Goal: Information Seeking & Learning: Learn about a topic

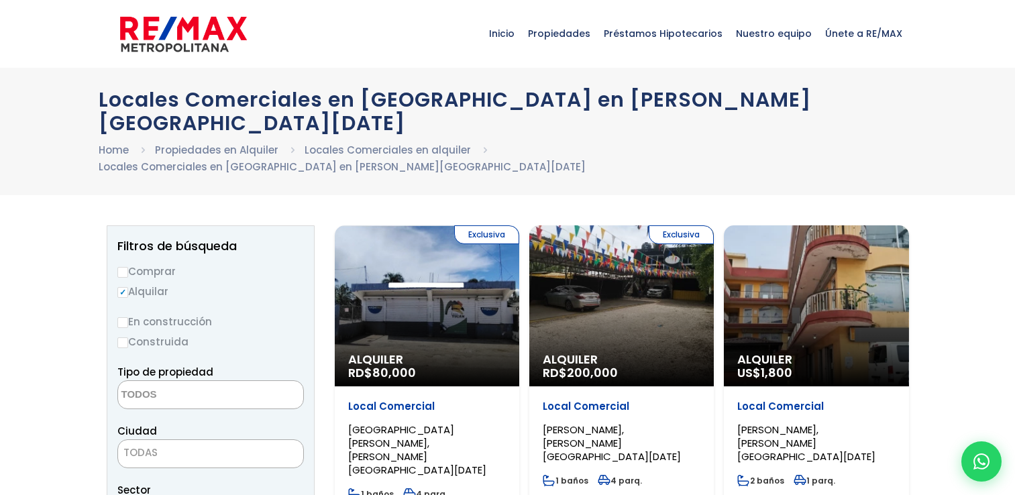
select select
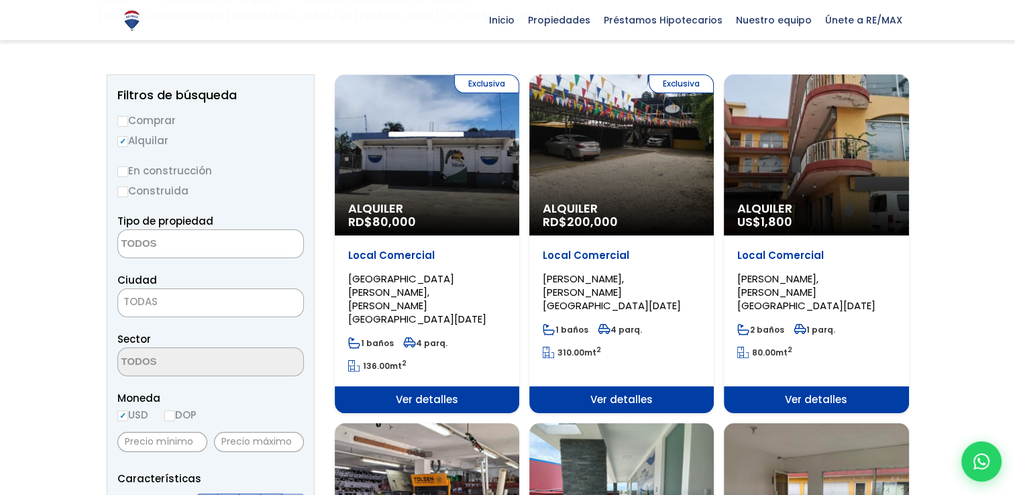
scroll to position [134, 0]
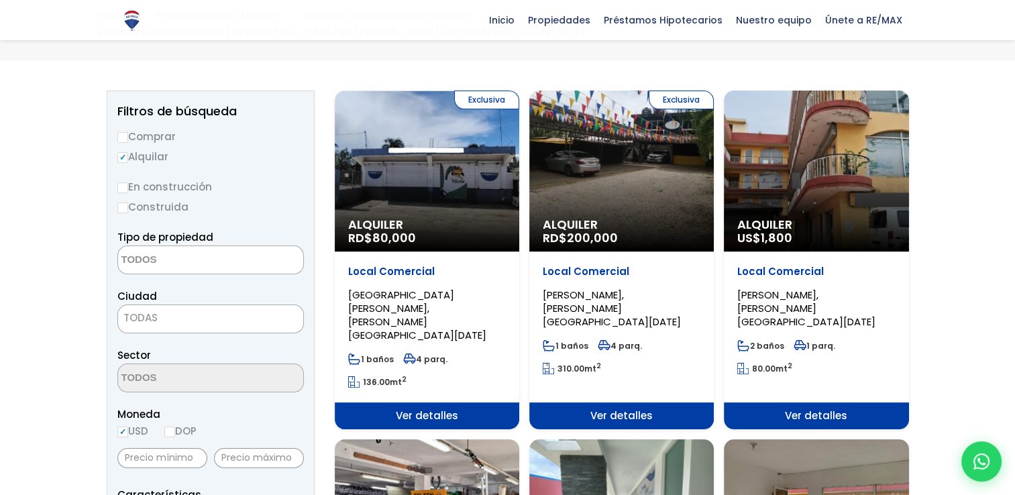
click at [156, 308] on span "TODAS" at bounding box center [210, 317] width 185 height 19
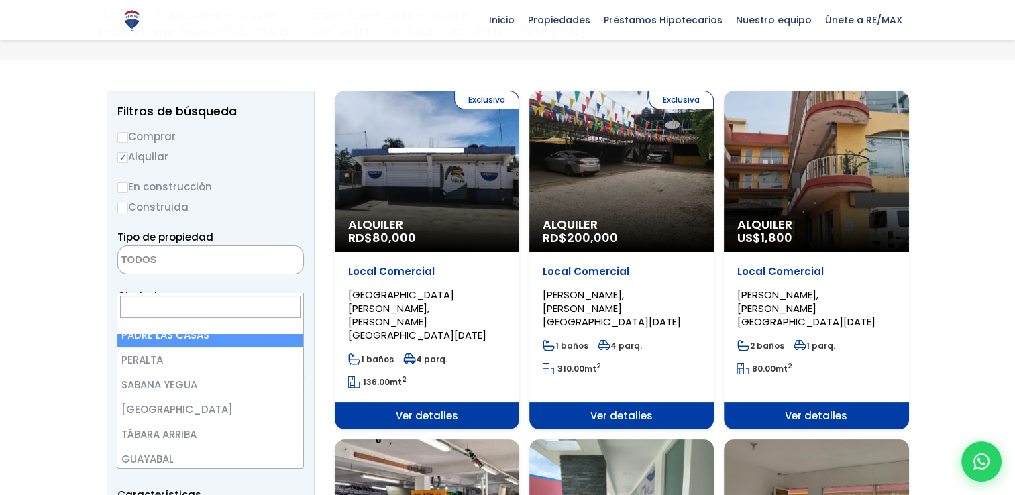
scroll to position [0, 0]
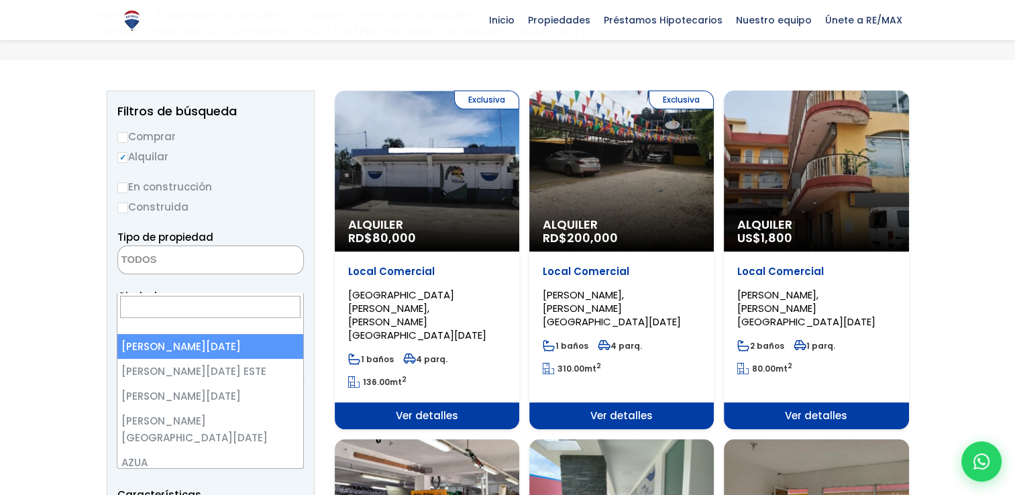
select select "1"
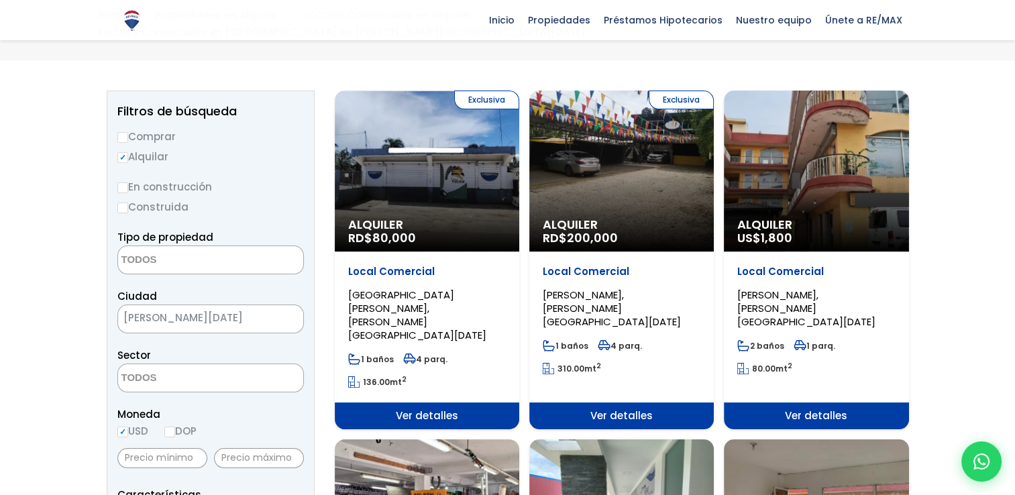
click at [164, 364] on textarea "Search" at bounding box center [183, 378] width 130 height 29
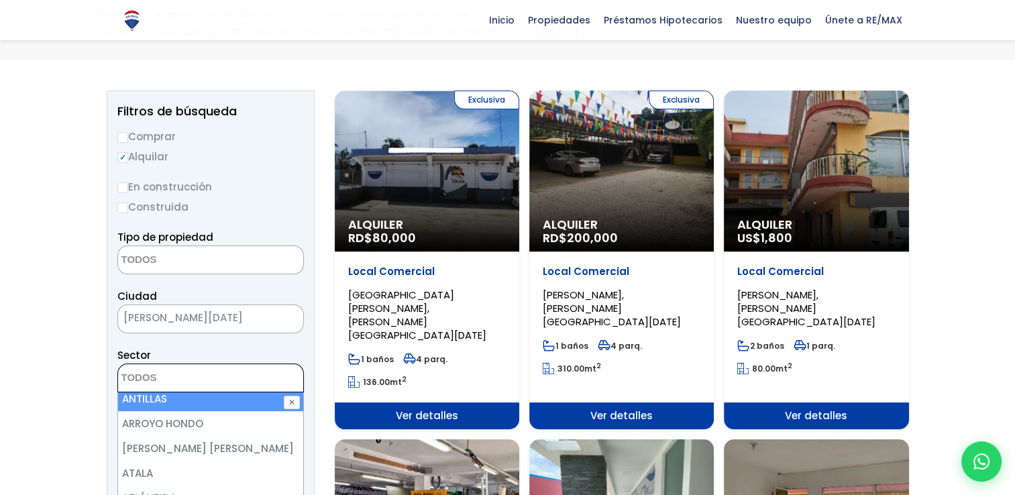
scroll to position [335, 0]
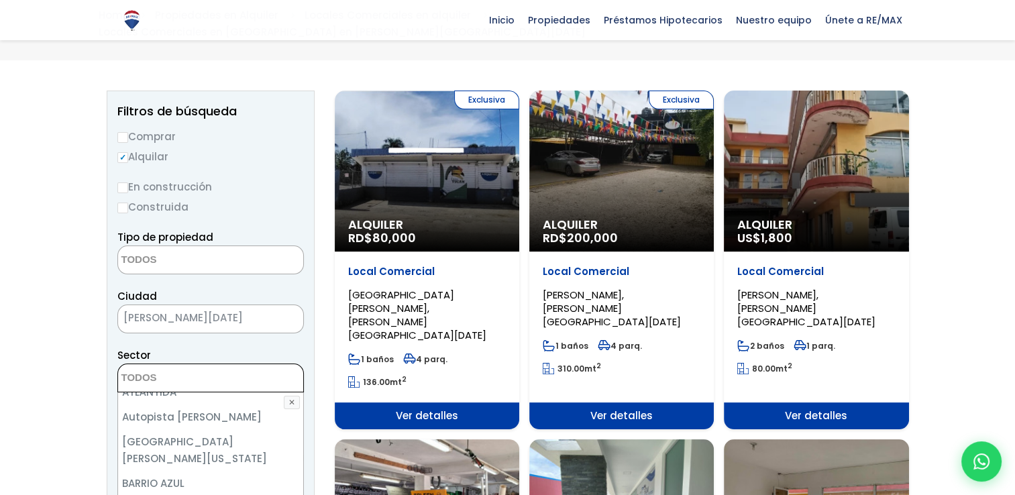
select select "150"
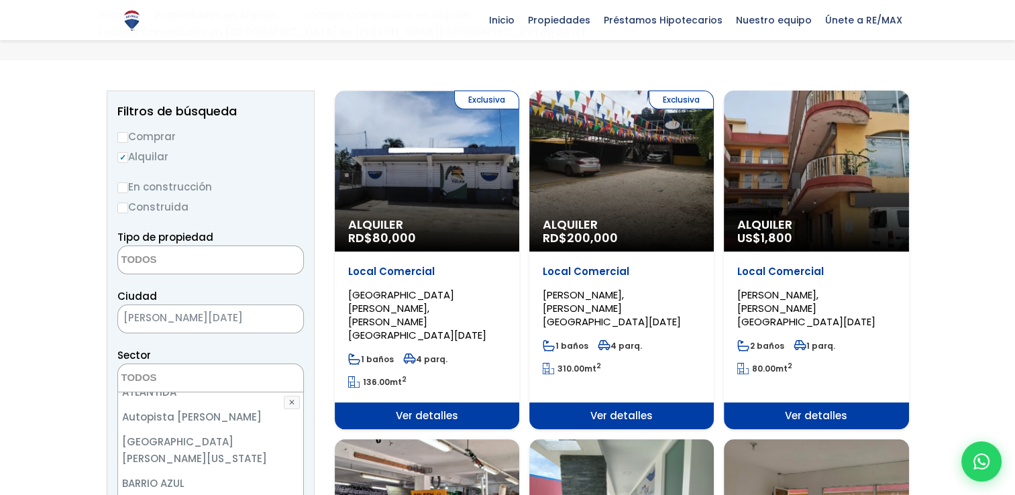
select select "150"
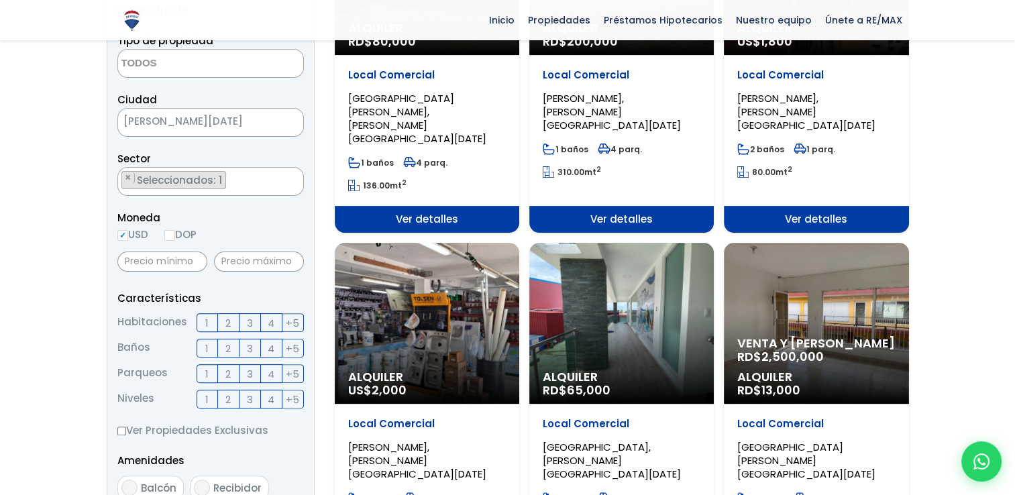
scroll to position [335, 0]
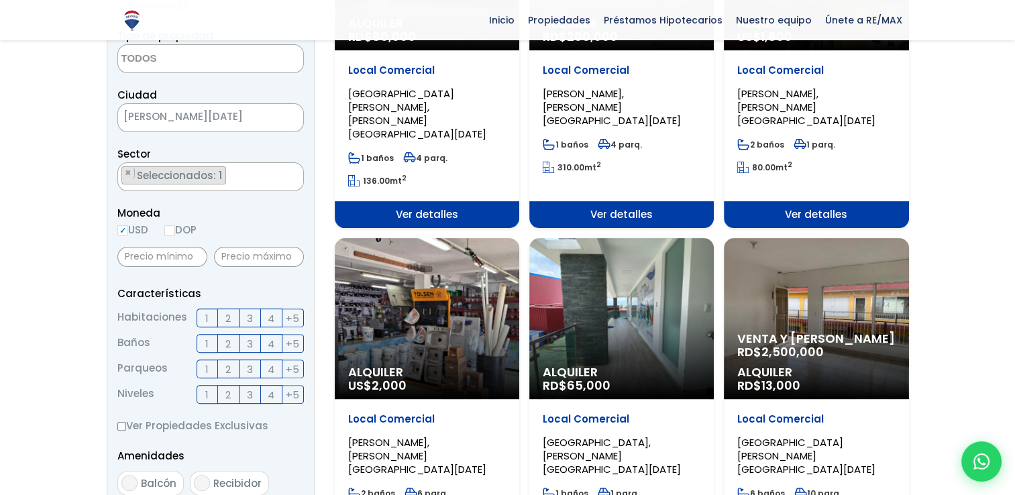
click at [183, 221] on label "DOP" at bounding box center [180, 229] width 32 height 17
click at [0, 0] on input "DOP" at bounding box center [0, 0] width 0 height 0
click at [174, 225] on input "DOP" at bounding box center [169, 230] width 11 height 11
radio input "true"
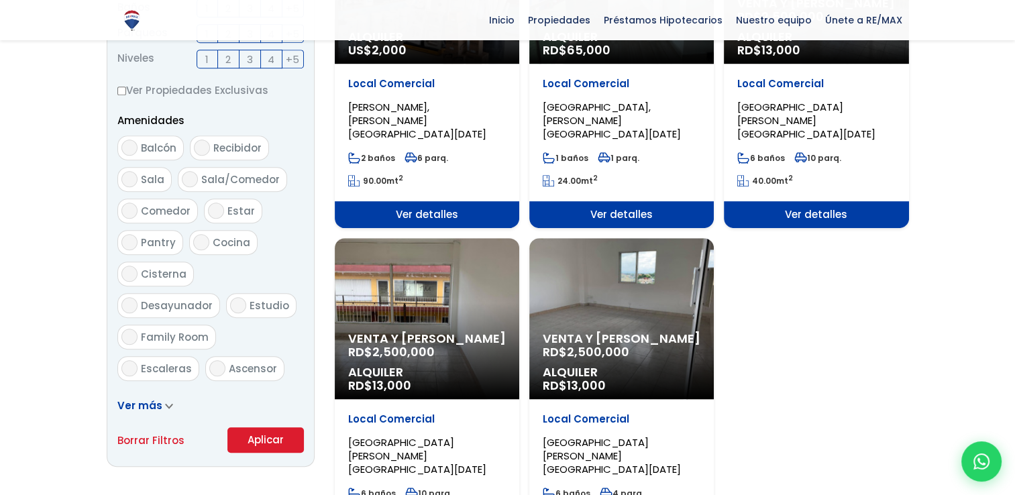
scroll to position [738, 0]
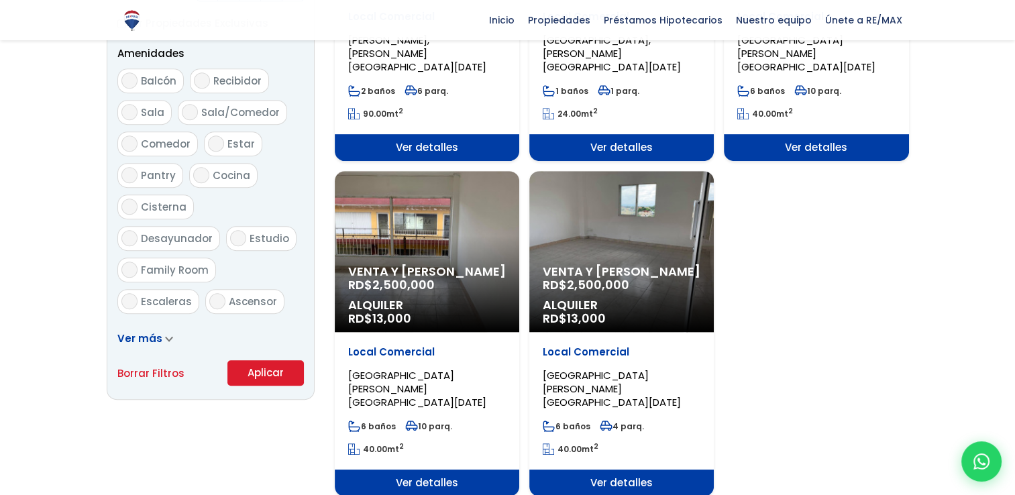
click at [253, 360] on button "Aplicar" at bounding box center [265, 372] width 76 height 25
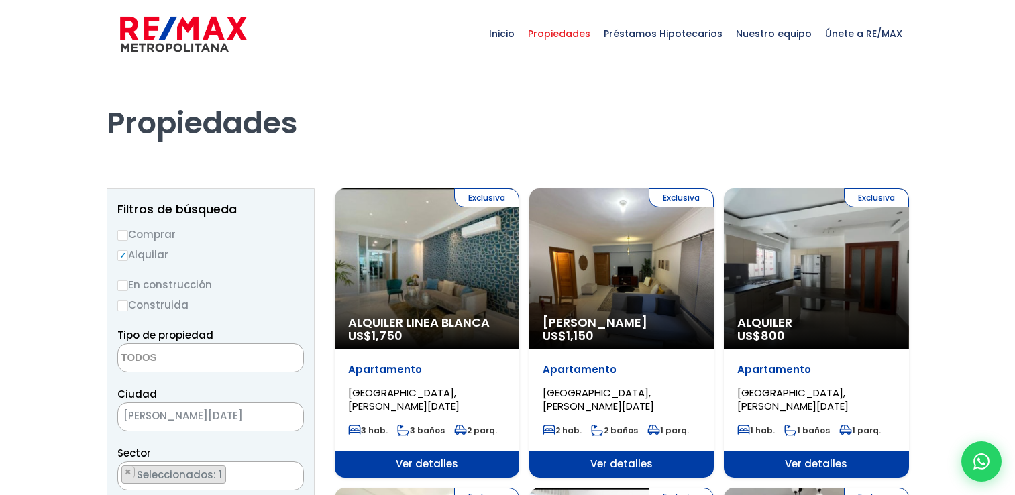
select select
select select "150"
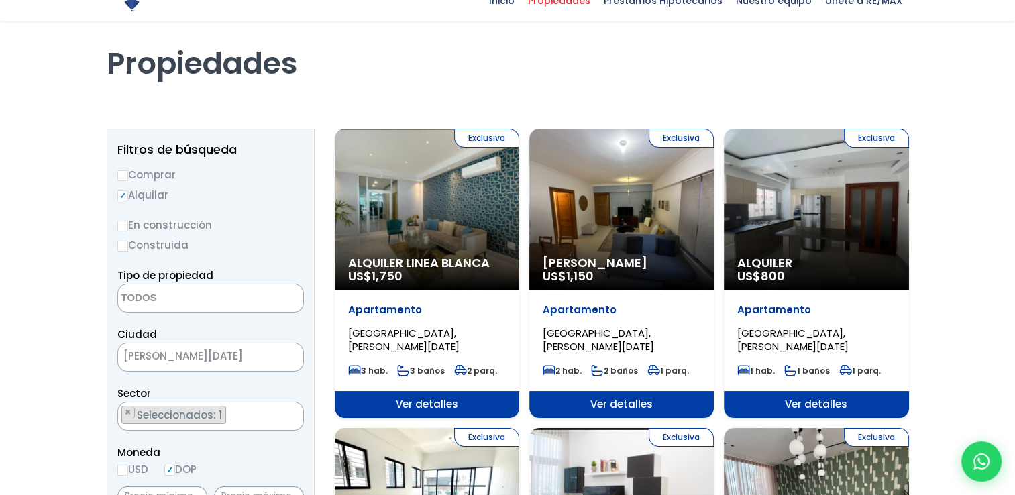
scroll to position [67, 0]
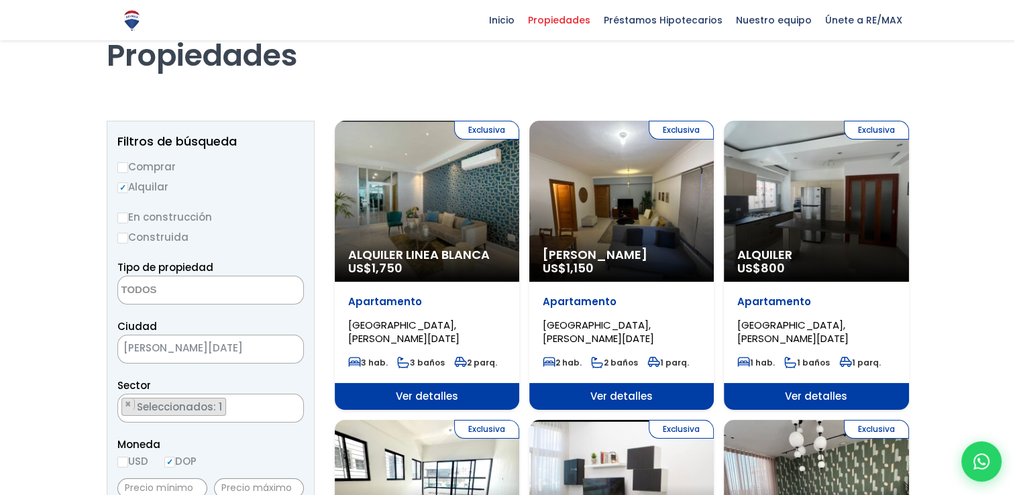
click at [146, 294] on textarea "Search" at bounding box center [183, 290] width 130 height 29
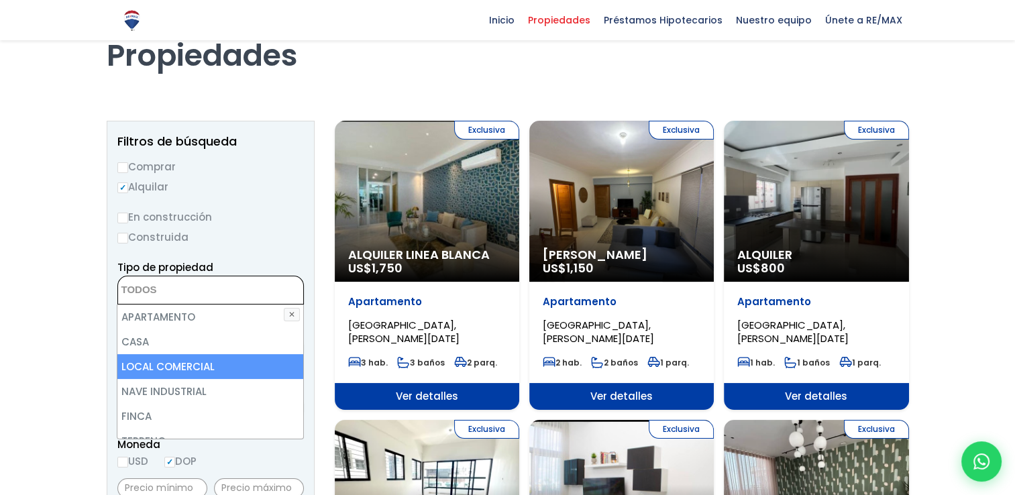
click at [166, 359] on li "LOCAL COMERCIAL" at bounding box center [209, 366] width 185 height 25
select select "comercial+site"
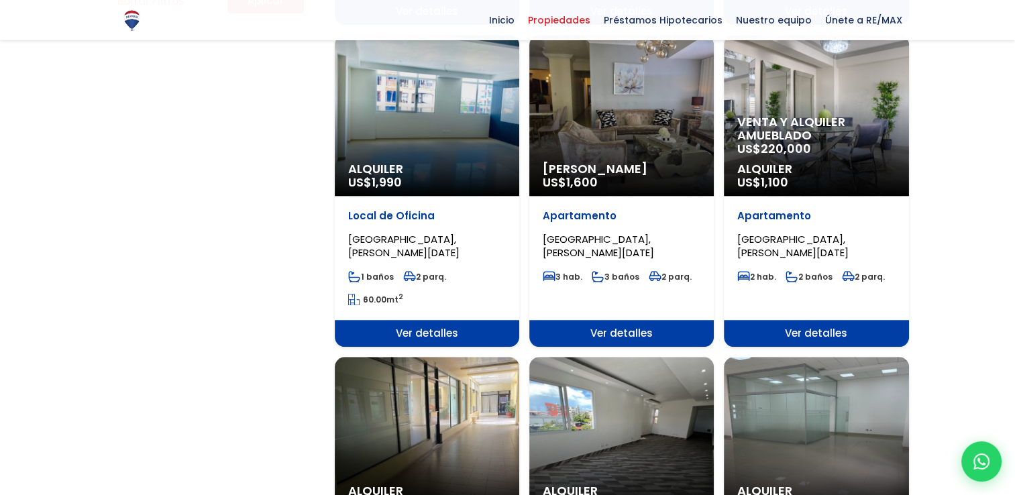
scroll to position [738, 0]
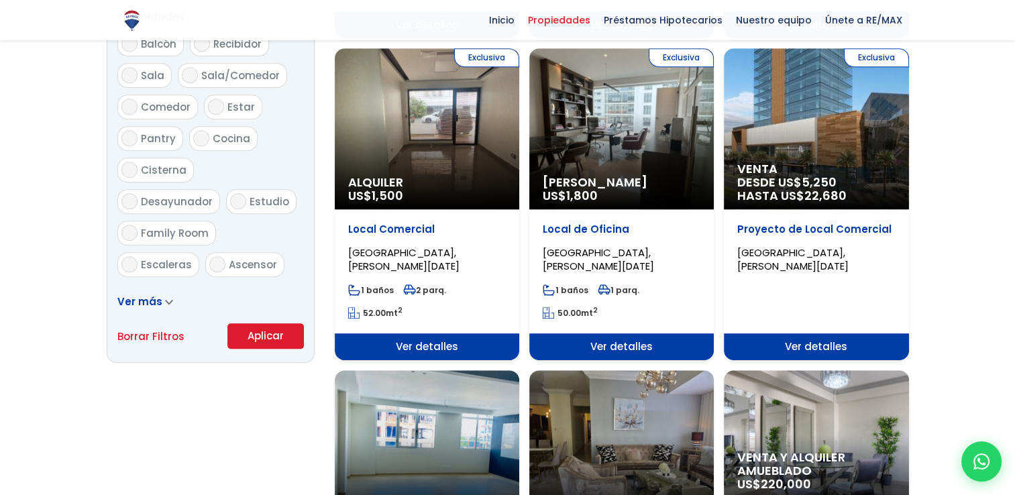
click at [270, 339] on button "Aplicar" at bounding box center [265, 335] width 76 height 25
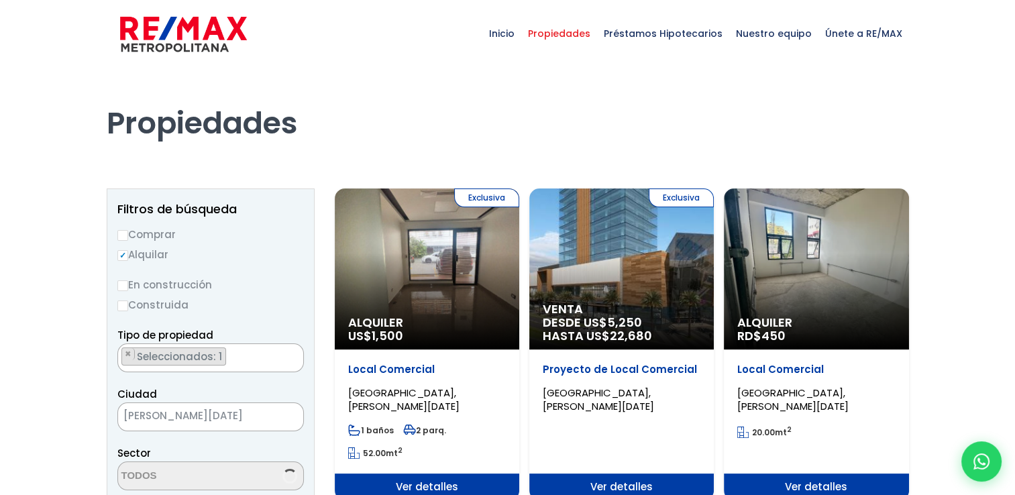
scroll to position [280, 0]
select select "150"
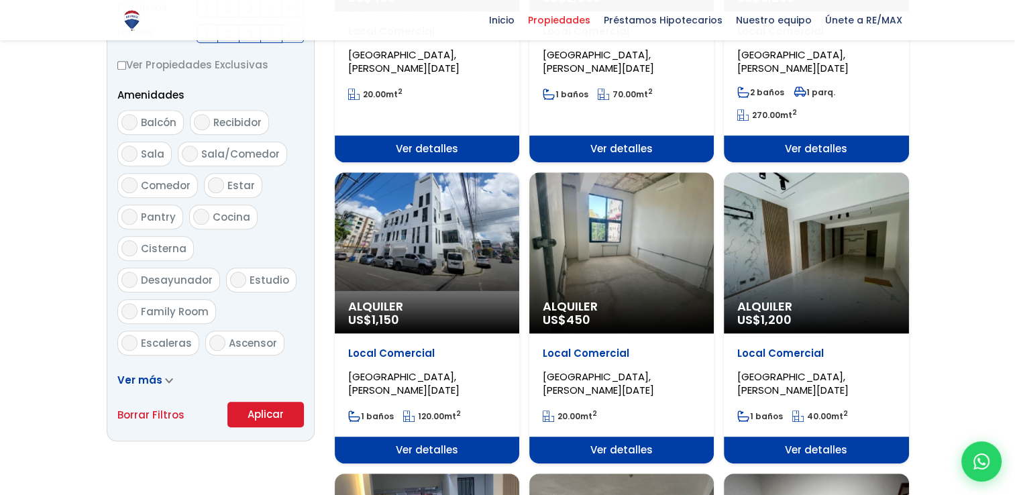
scroll to position [671, 0]
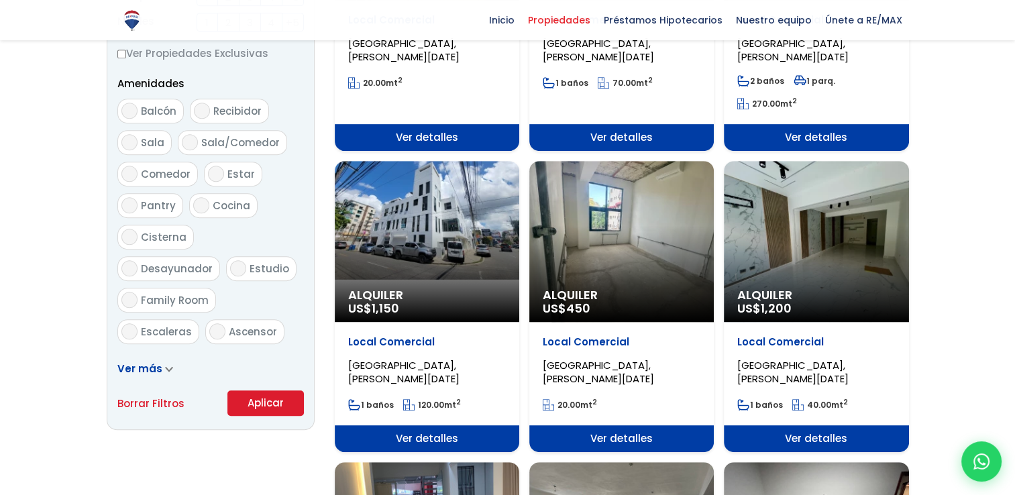
click at [453, 266] on div "Alquiler US$ 1,150" at bounding box center [427, 241] width 184 height 161
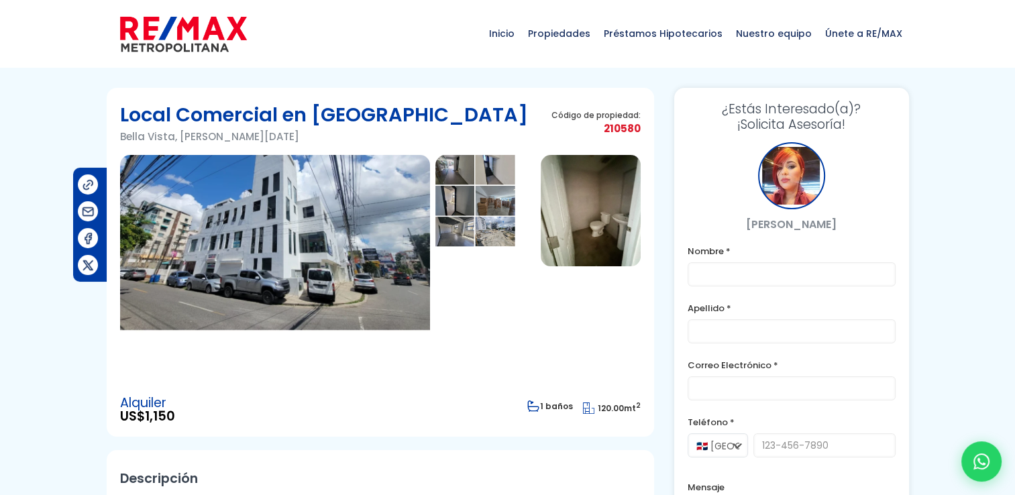
click at [452, 175] on img at bounding box center [485, 210] width 100 height 111
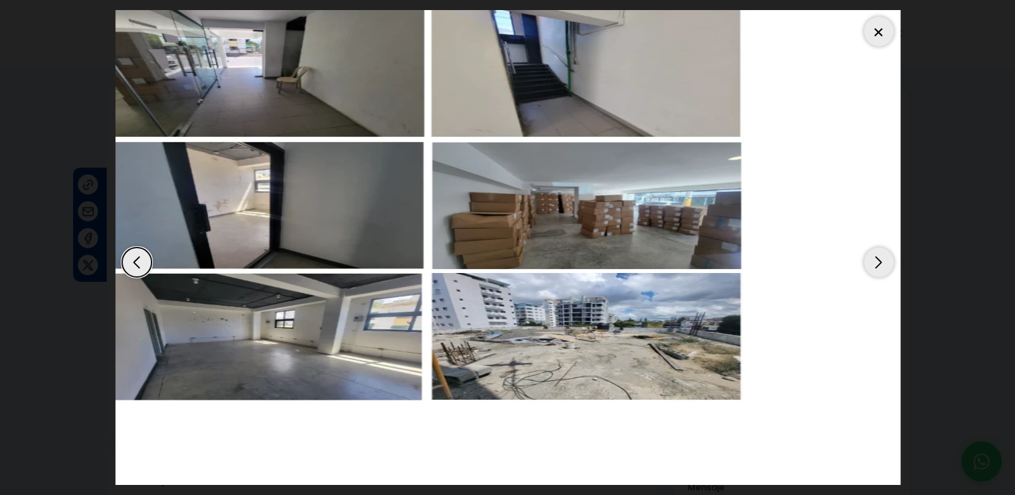
click at [881, 30] on div at bounding box center [879, 32] width 30 height 30
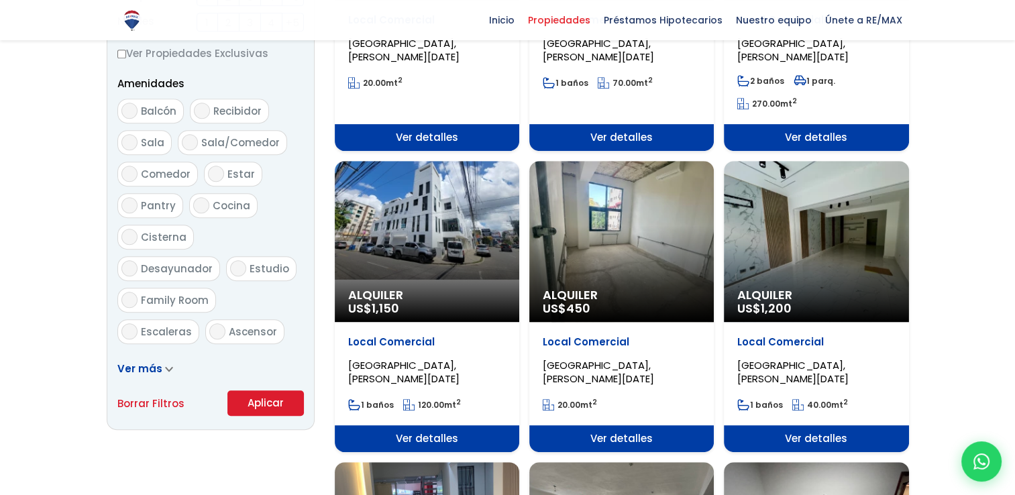
scroll to position [280, 0]
select select "150"
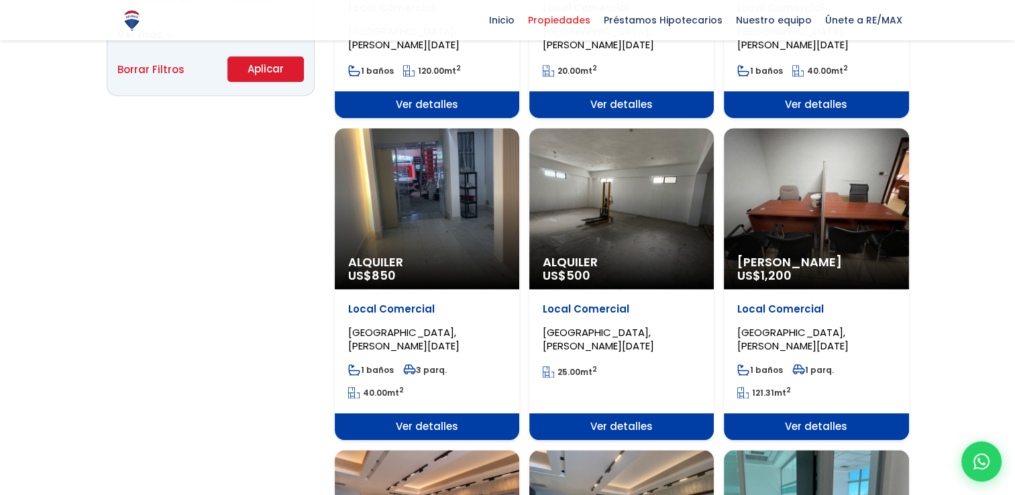
scroll to position [1006, 0]
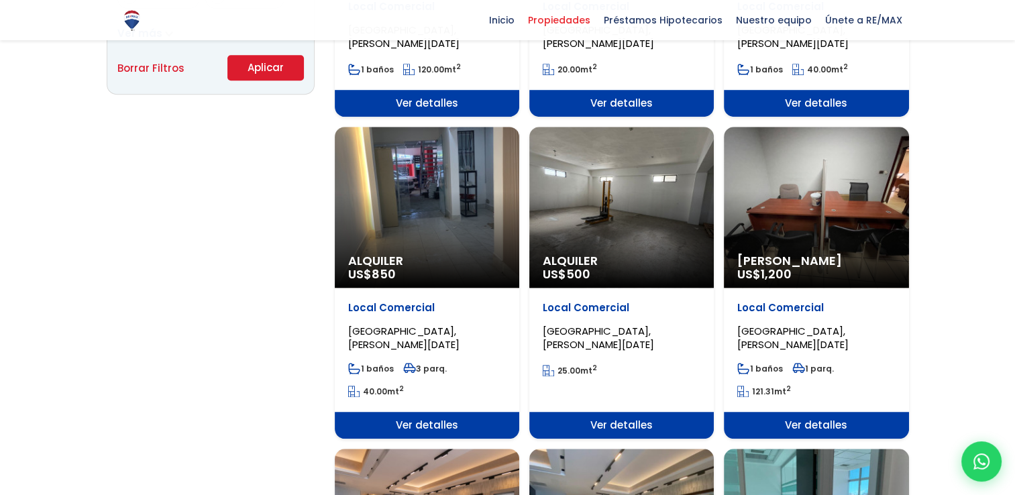
click at [444, 213] on div "Alquiler US$ 850" at bounding box center [427, 207] width 184 height 161
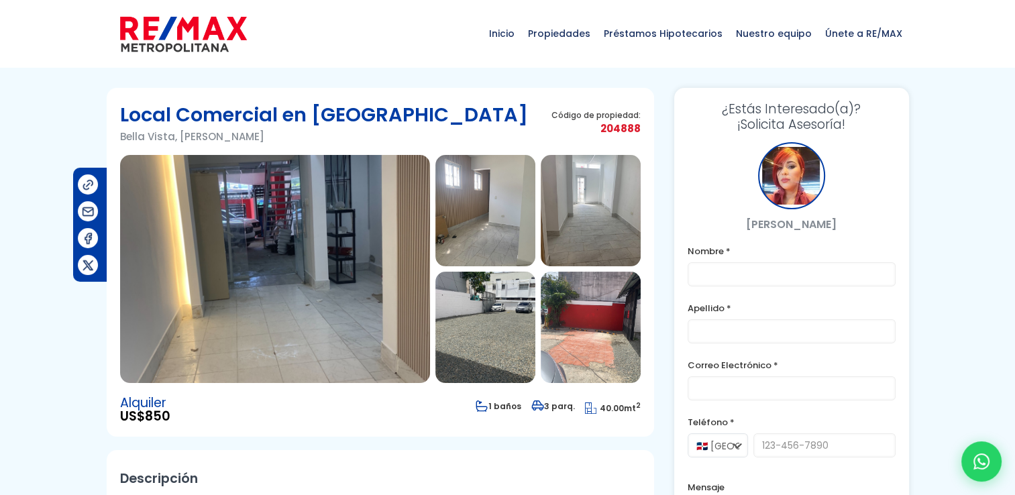
click at [581, 222] on img at bounding box center [591, 210] width 100 height 111
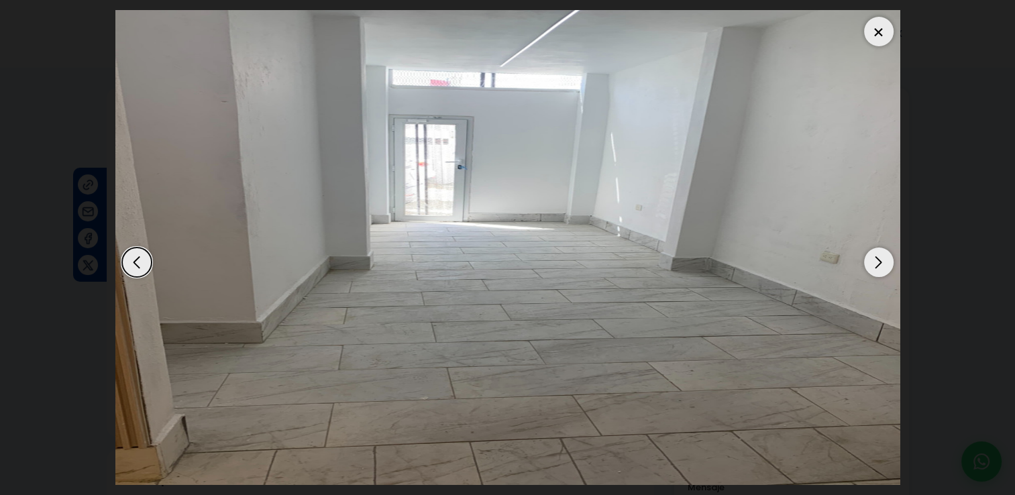
click at [131, 260] on div "Previous slide" at bounding box center [137, 262] width 30 height 30
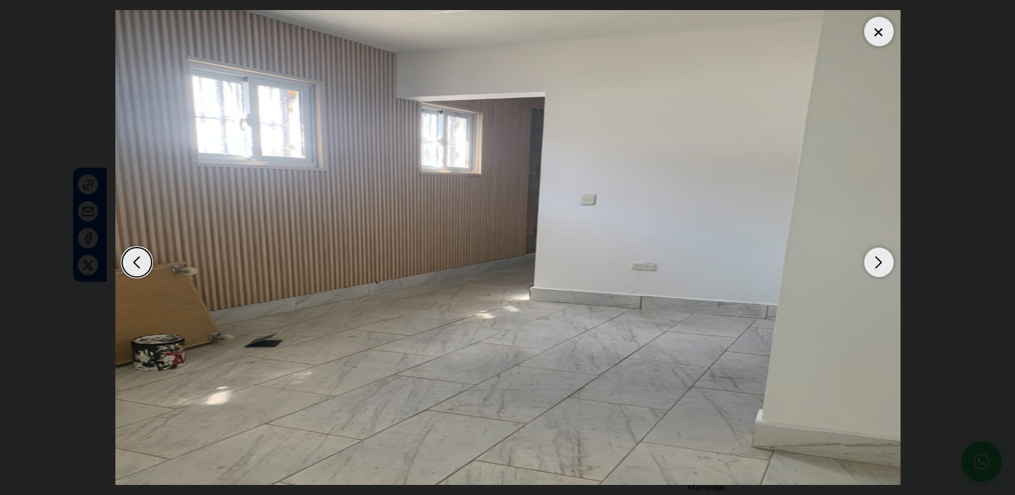
click at [131, 260] on div "Previous slide" at bounding box center [137, 262] width 30 height 30
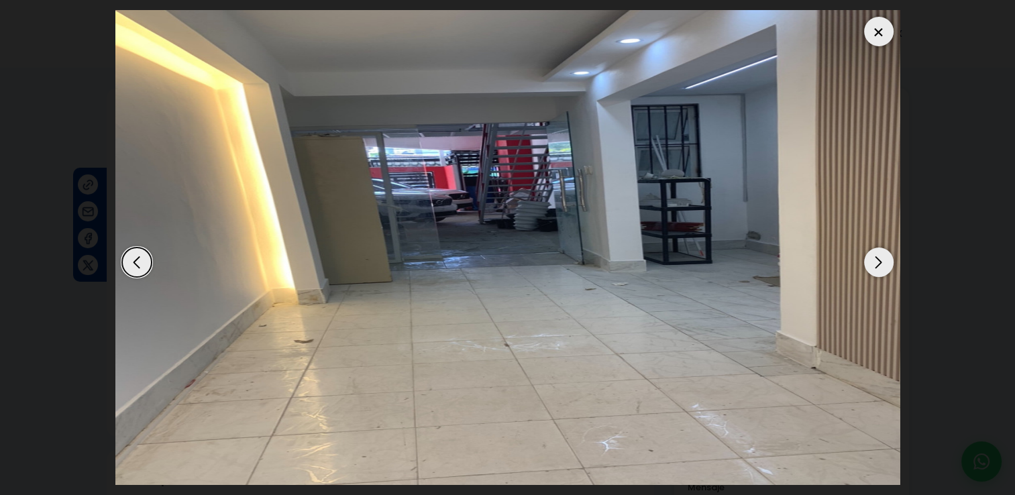
click at [137, 262] on div "Previous slide" at bounding box center [137, 262] width 30 height 30
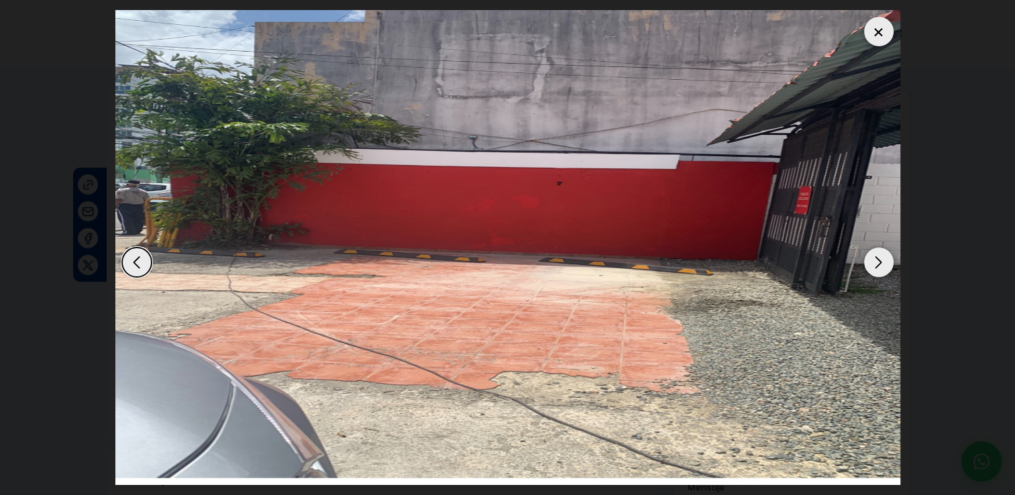
click at [137, 262] on div "Previous slide" at bounding box center [137, 262] width 30 height 30
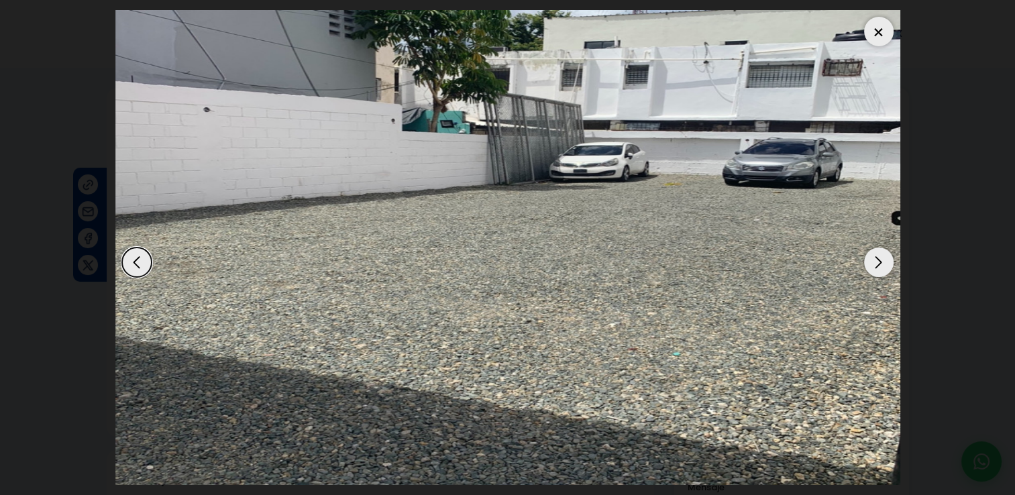
click at [138, 262] on div "Previous slide" at bounding box center [137, 262] width 30 height 30
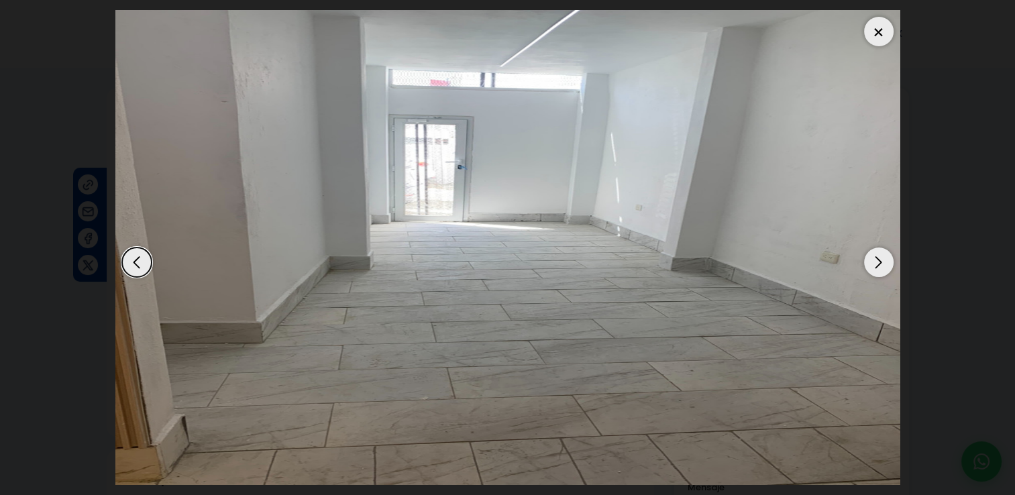
click at [138, 262] on div "Previous slide" at bounding box center [137, 262] width 30 height 30
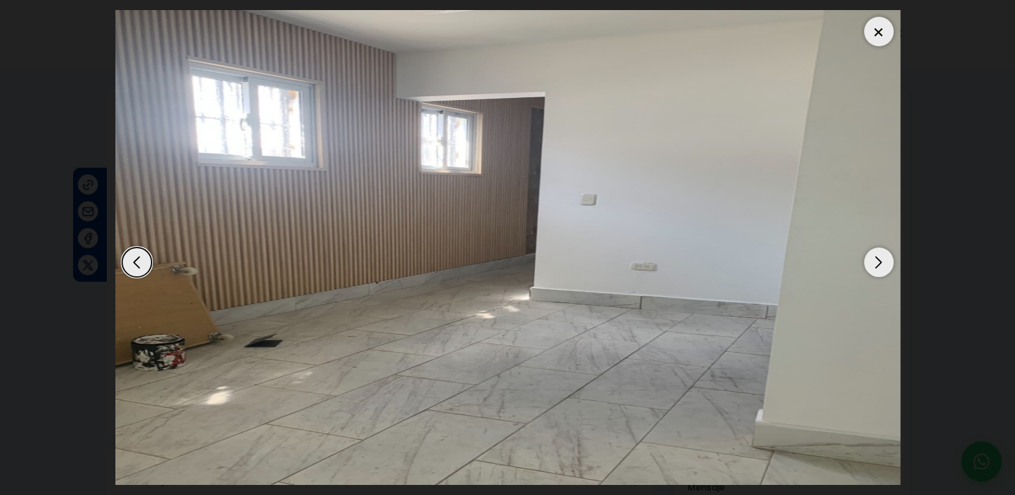
click at [138, 262] on div "Previous slide" at bounding box center [137, 262] width 30 height 30
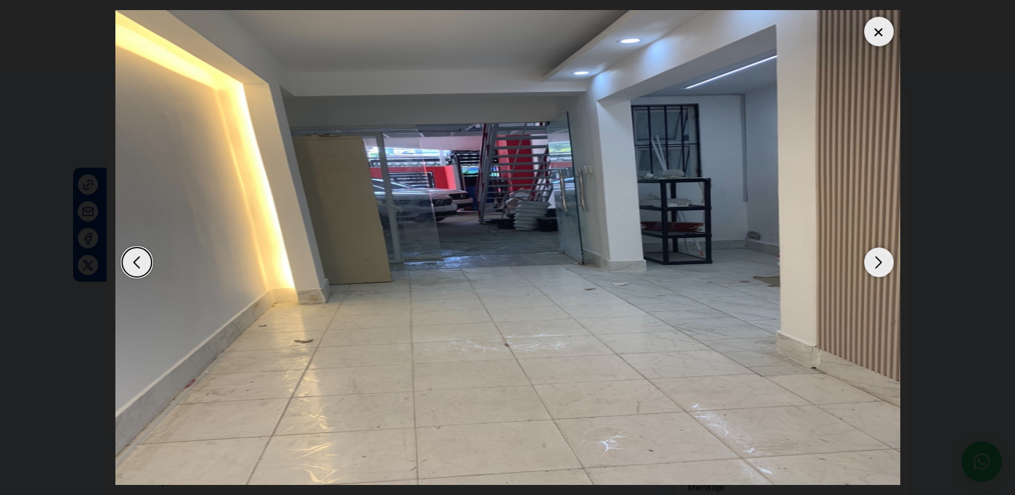
click at [139, 262] on div "Previous slide" at bounding box center [137, 262] width 30 height 30
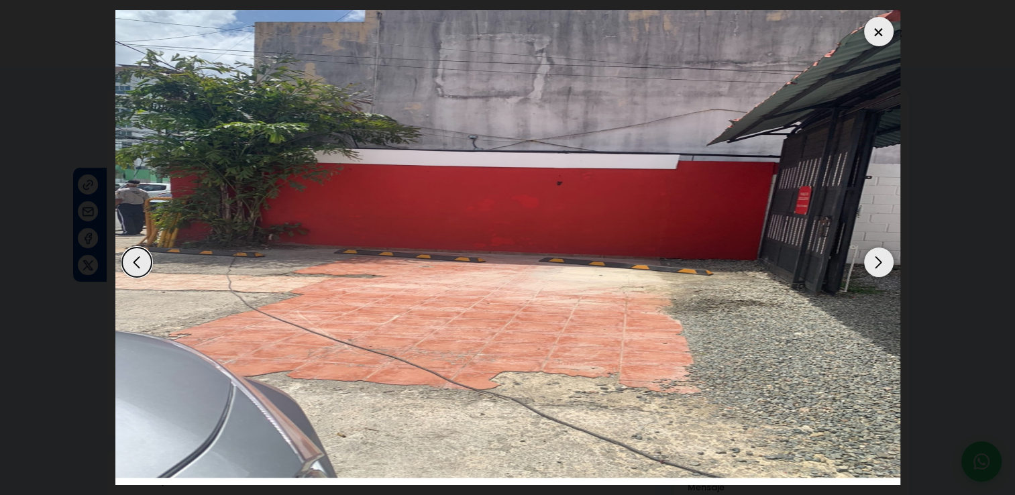
click at [872, 29] on div at bounding box center [879, 32] width 30 height 30
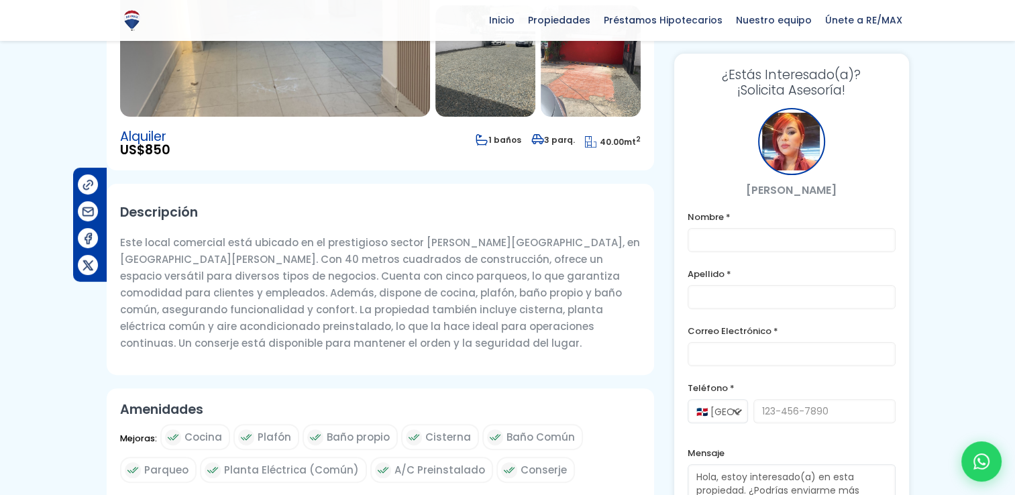
scroll to position [268, 0]
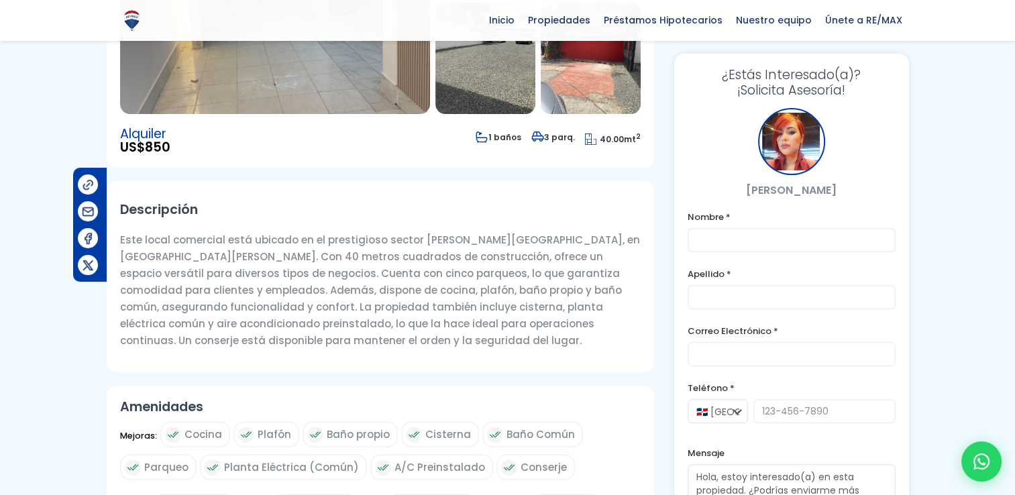
click at [807, 164] on div at bounding box center [791, 141] width 67 height 67
click at [797, 159] on div at bounding box center [791, 141] width 67 height 67
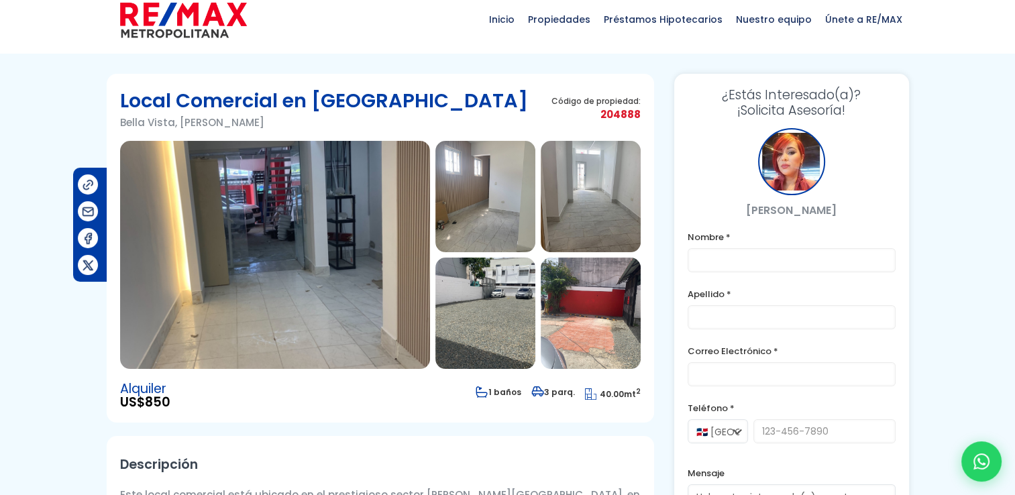
scroll to position [0, 0]
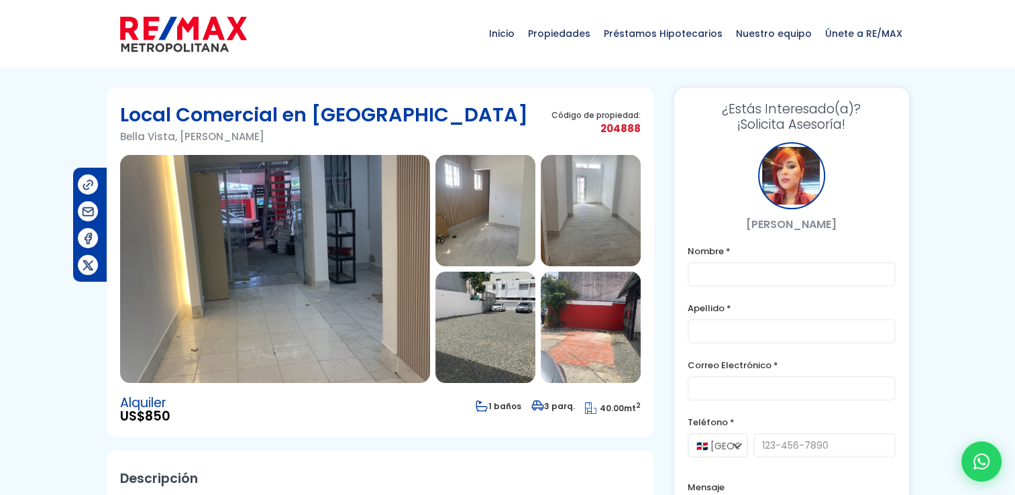
click at [508, 227] on img at bounding box center [485, 210] width 100 height 111
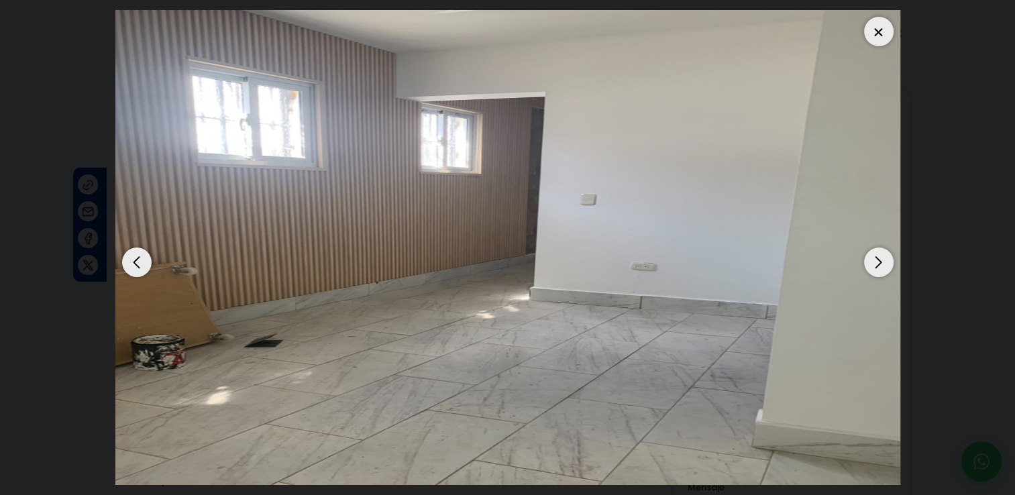
click at [877, 263] on div "Next slide" at bounding box center [879, 262] width 30 height 30
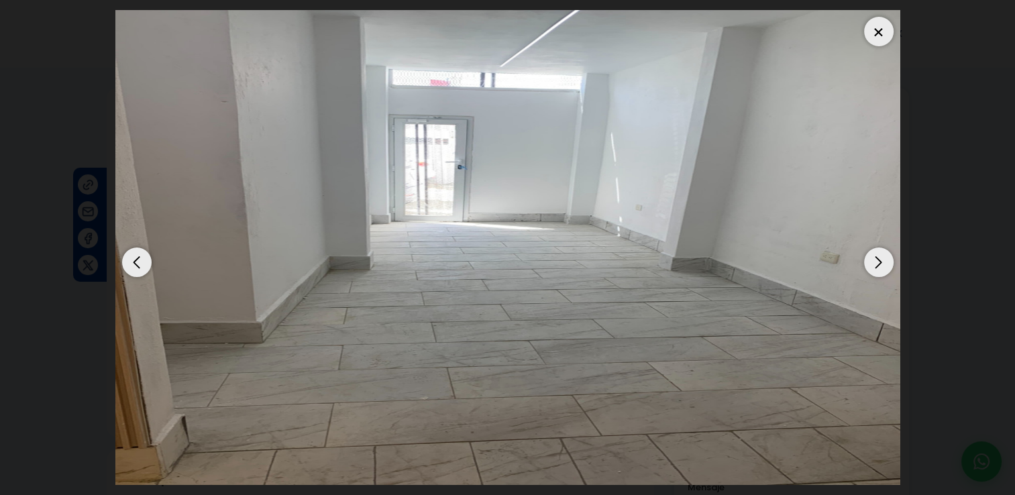
click at [877, 263] on div "Next slide" at bounding box center [879, 262] width 30 height 30
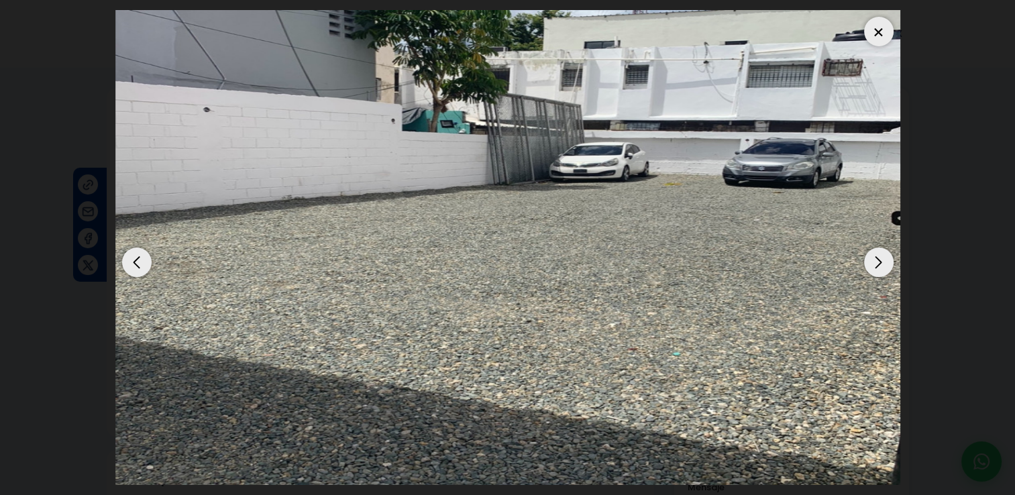
click at [877, 264] on div "Next slide" at bounding box center [879, 262] width 30 height 30
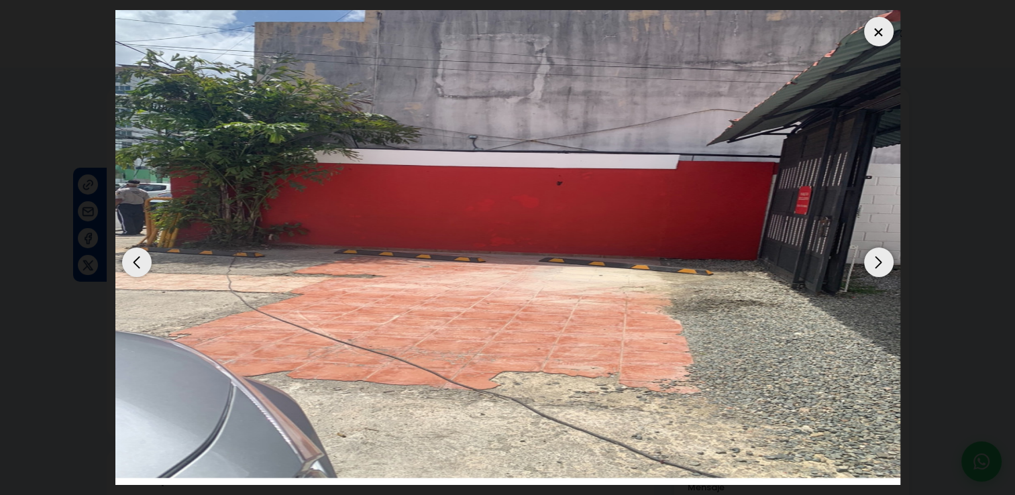
click at [875, 31] on div at bounding box center [879, 32] width 30 height 30
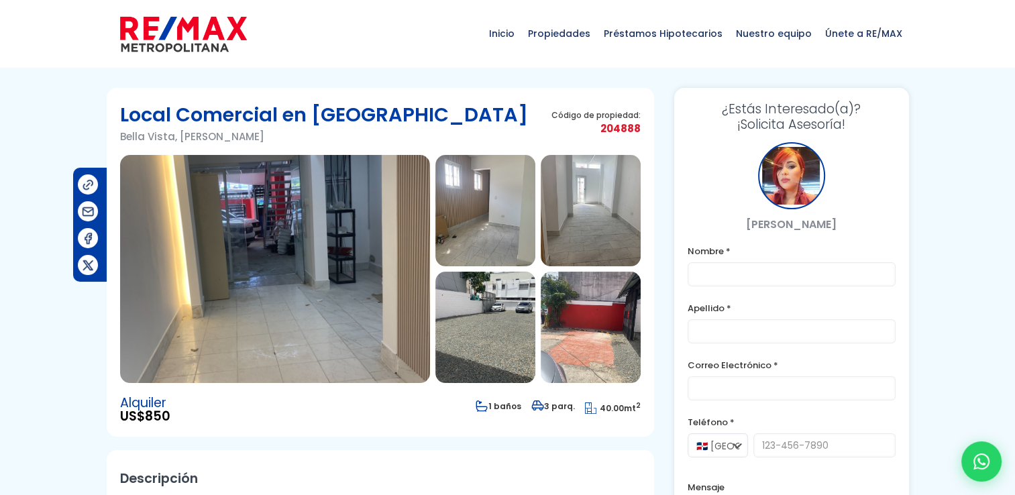
click at [579, 333] on img at bounding box center [591, 327] width 100 height 111
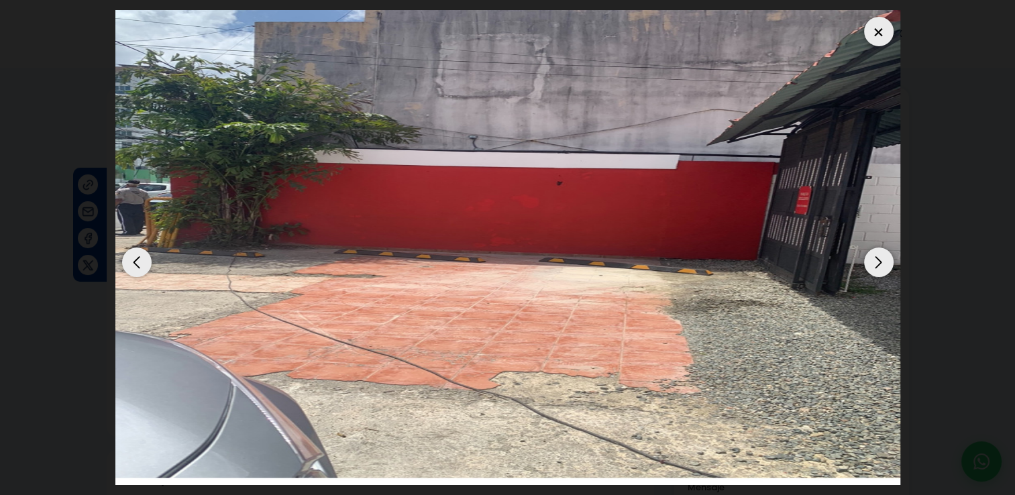
click at [872, 267] on div "Next slide" at bounding box center [879, 262] width 30 height 30
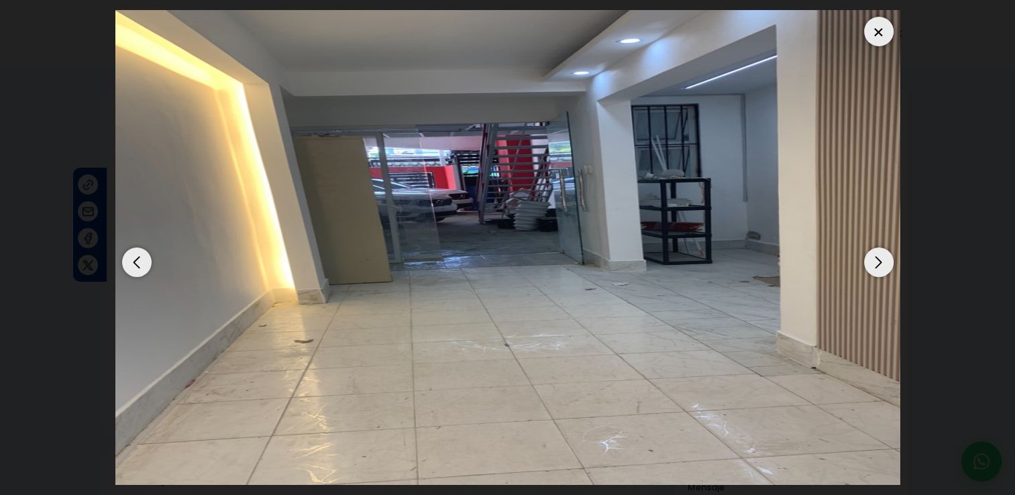
click at [872, 267] on div "Next slide" at bounding box center [879, 262] width 30 height 30
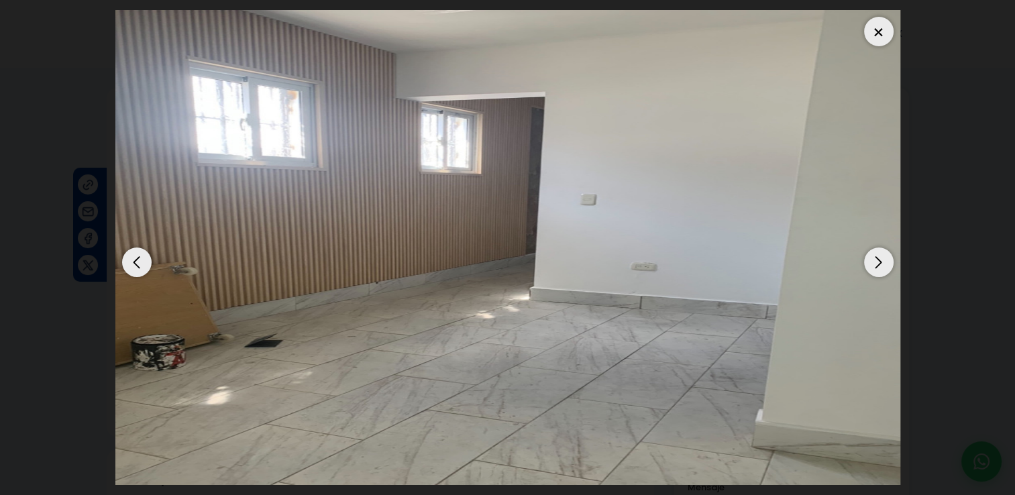
click at [872, 267] on div "Next slide" at bounding box center [879, 262] width 30 height 30
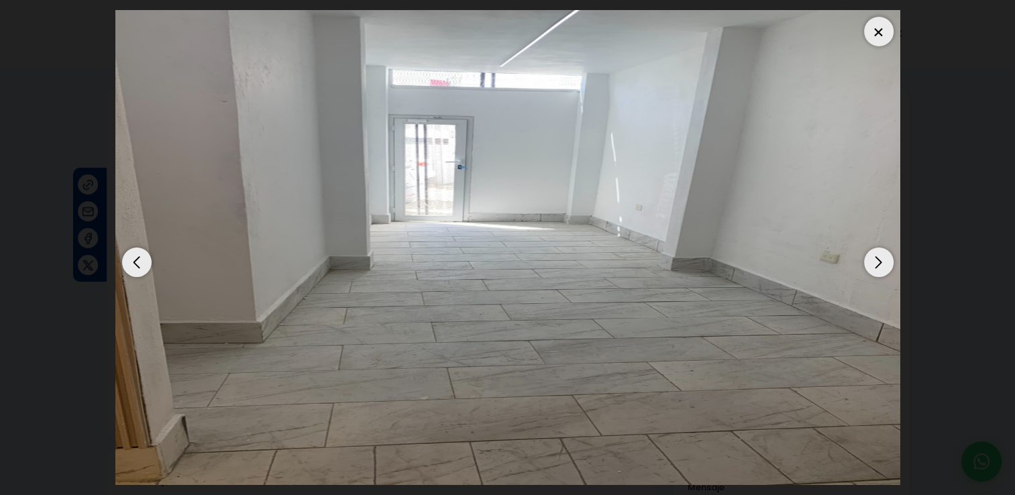
click at [872, 267] on div "Next slide" at bounding box center [879, 262] width 30 height 30
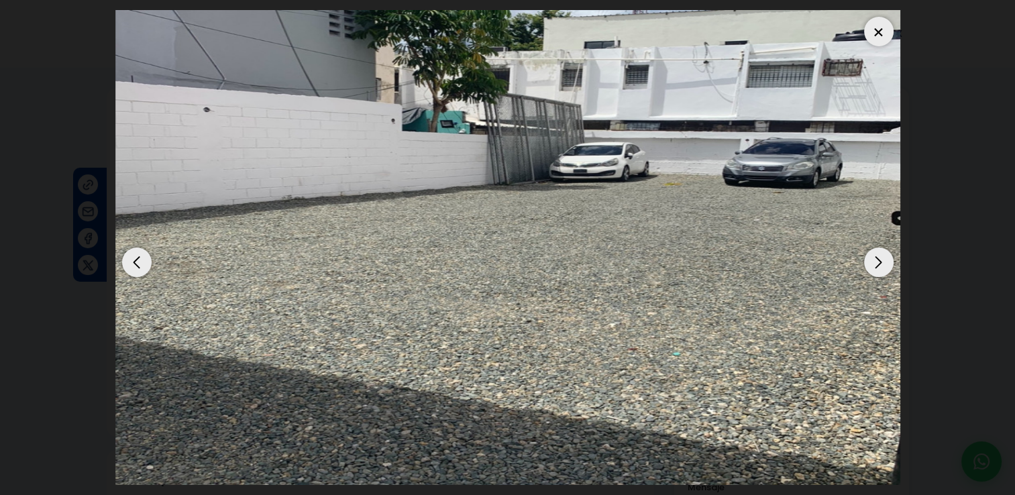
click at [871, 38] on div at bounding box center [879, 32] width 30 height 30
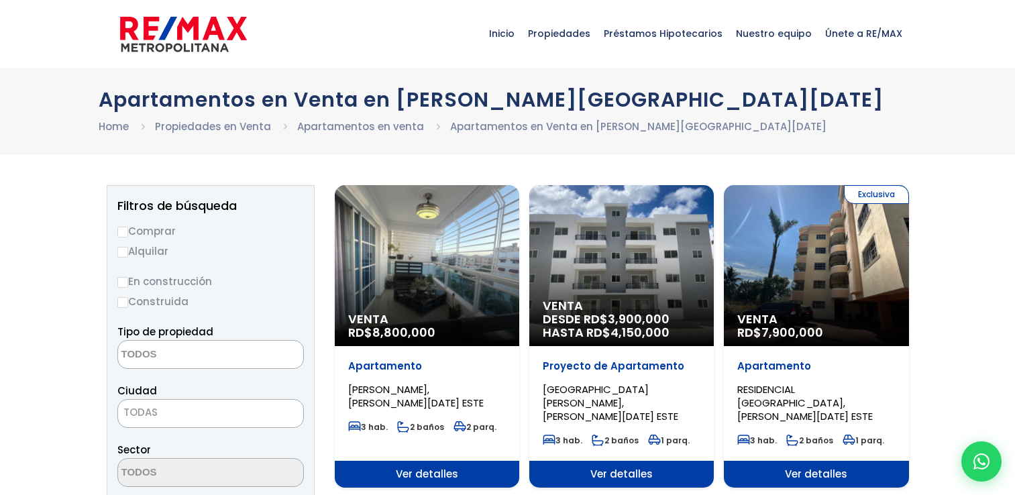
select select
click at [164, 248] on label "Alquilar" at bounding box center [210, 251] width 186 height 17
click at [128, 248] on input "Alquilar" at bounding box center [122, 252] width 11 height 11
radio input "true"
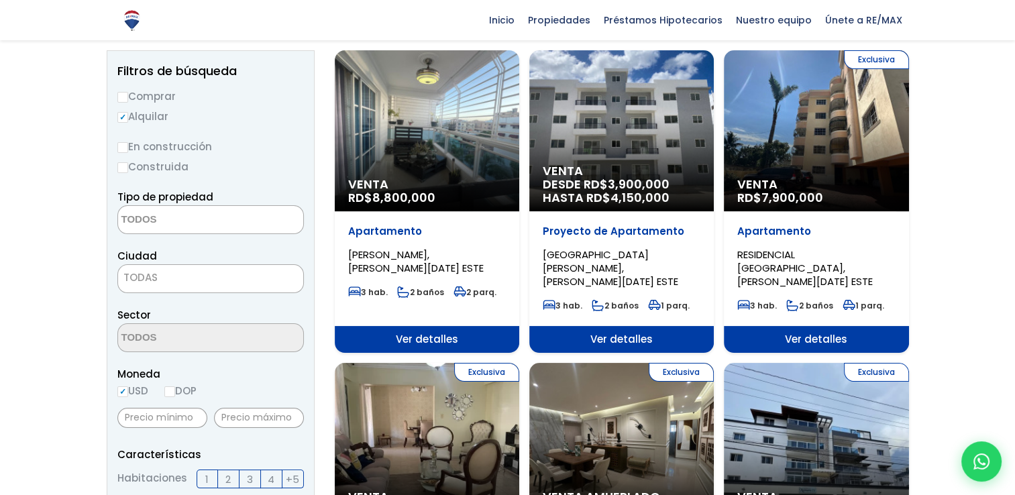
click at [160, 218] on textarea "Search" at bounding box center [183, 220] width 130 height 29
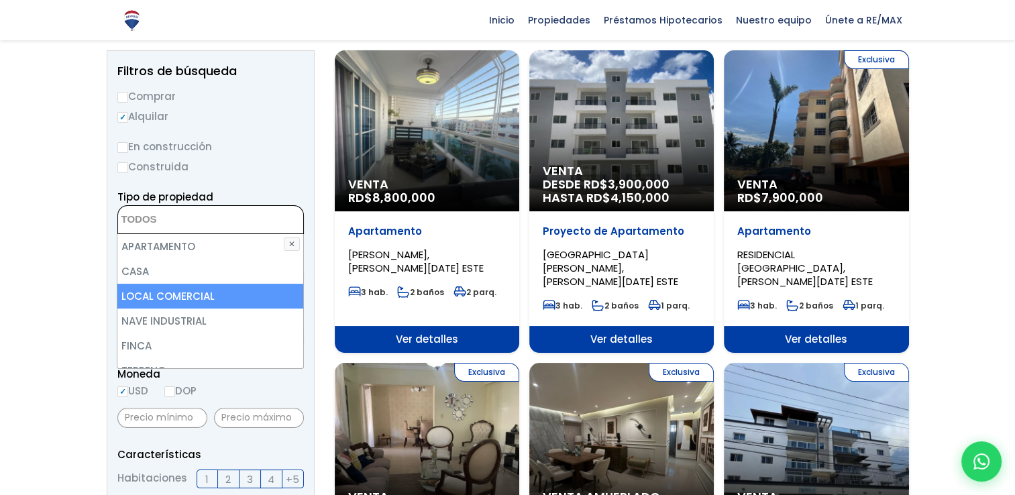
click at [160, 297] on li "LOCAL COMERCIAL" at bounding box center [209, 296] width 185 height 25
select select "comercial+site"
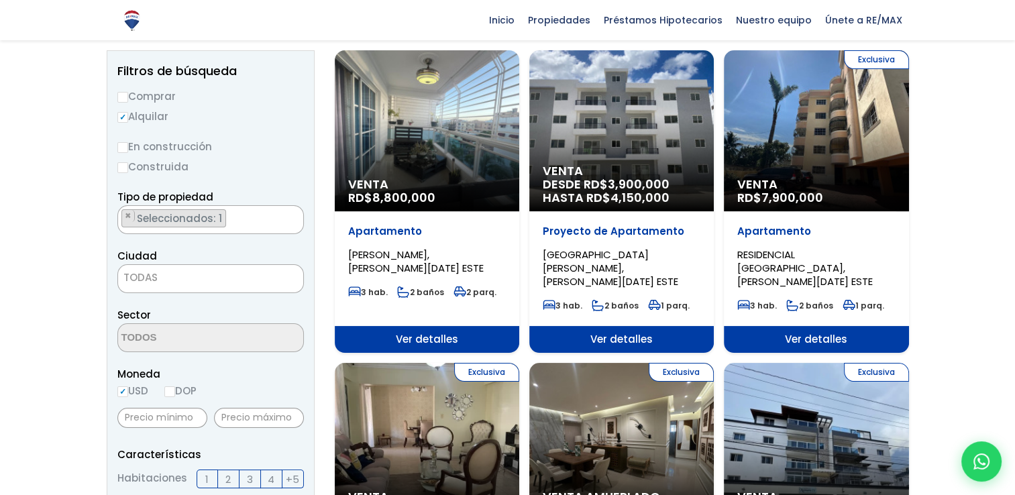
click at [166, 275] on span "TODAS" at bounding box center [210, 277] width 185 height 19
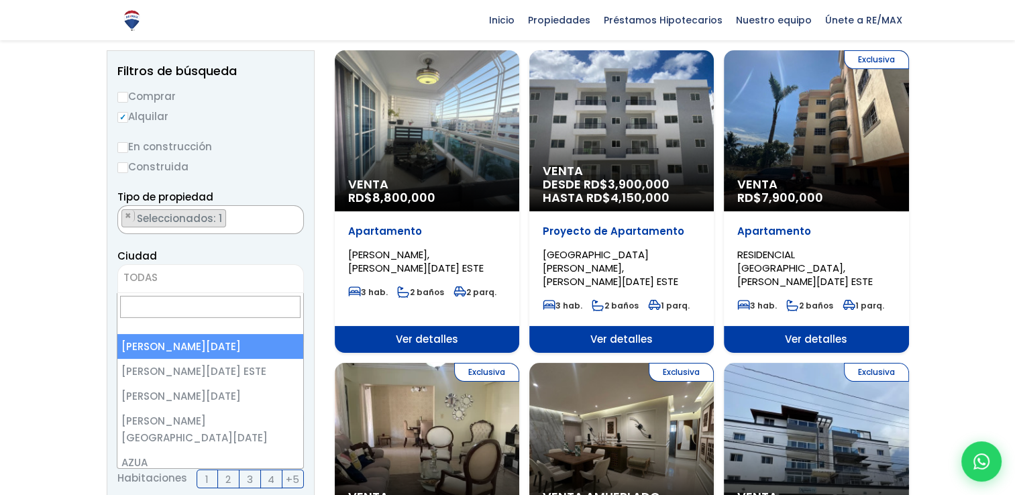
select select "1"
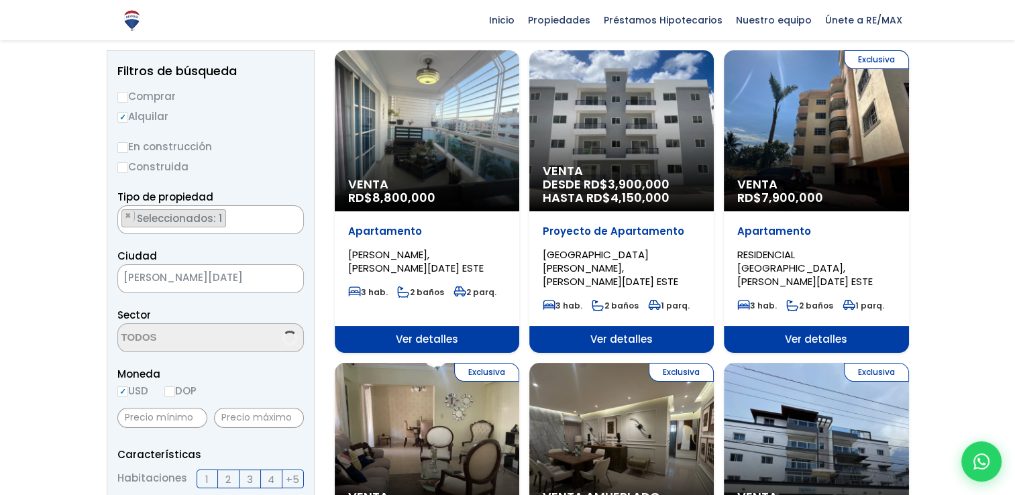
click at [182, 341] on textarea "Search" at bounding box center [183, 338] width 130 height 29
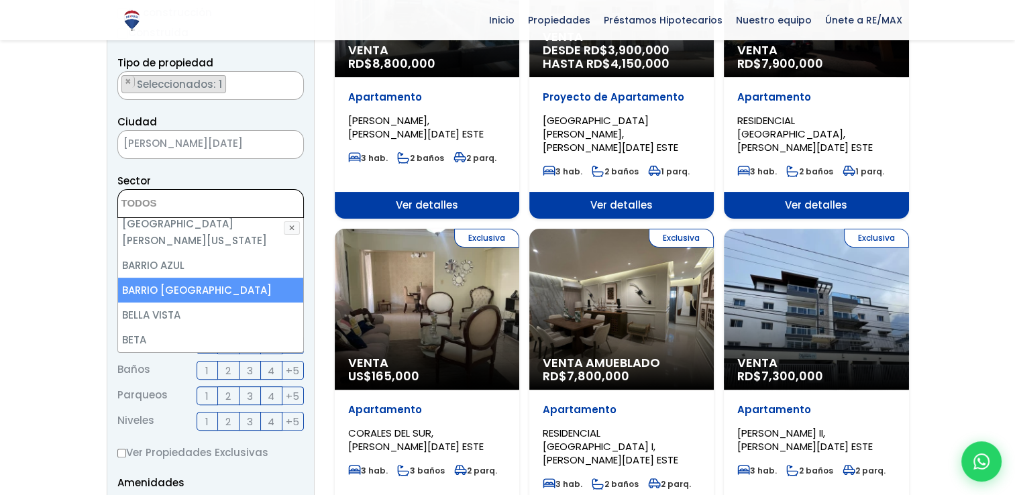
scroll to position [402, 0]
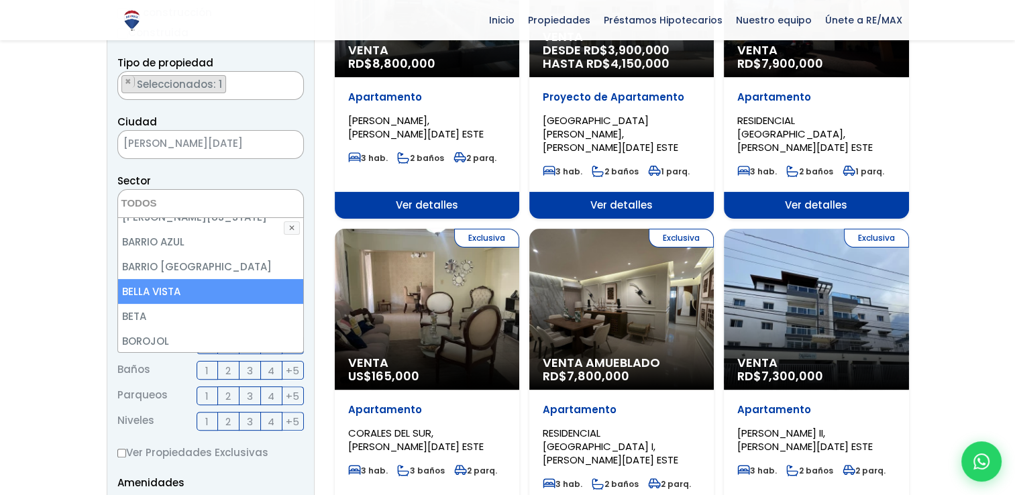
click at [154, 279] on li "BELLA VISTA" at bounding box center [210, 291] width 185 height 25
select select "150"
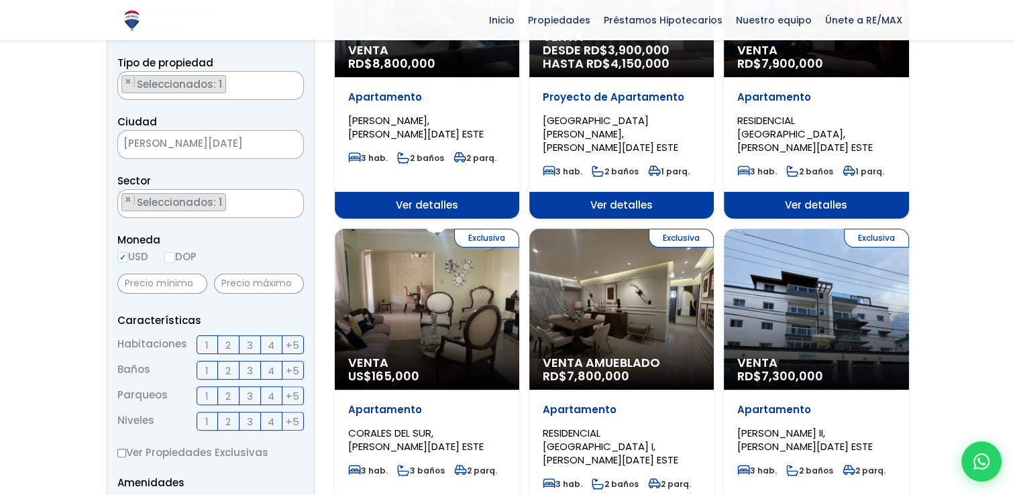
click at [169, 259] on input "DOP" at bounding box center [169, 257] width 11 height 11
radio input "true"
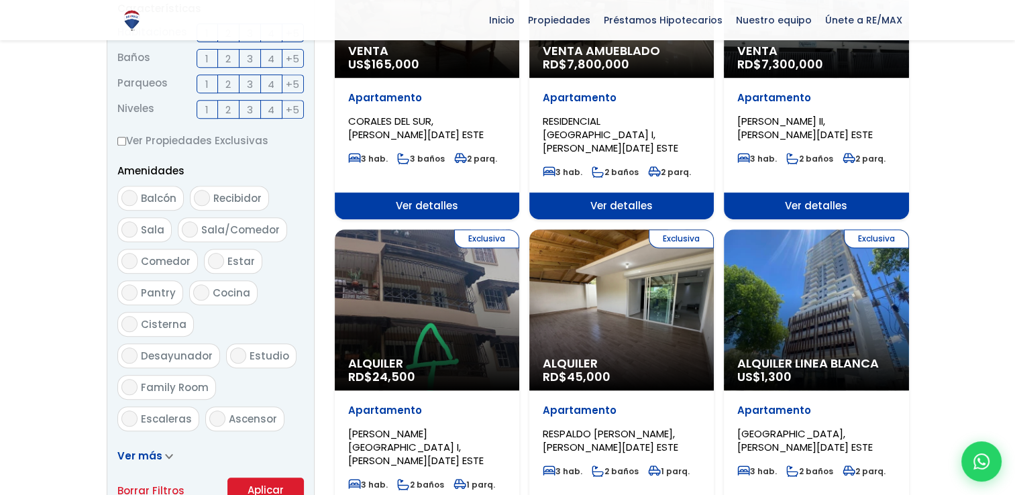
scroll to position [671, 0]
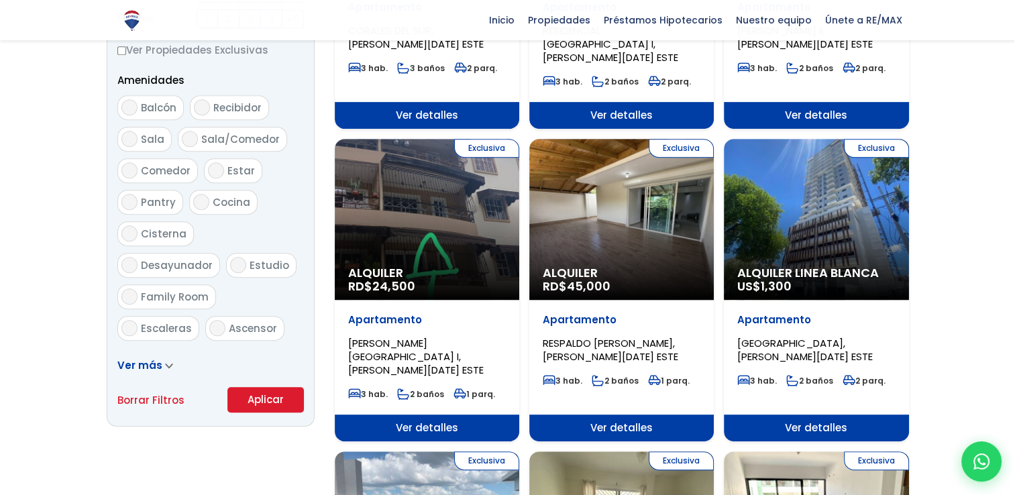
click at [259, 408] on button "Aplicar" at bounding box center [265, 399] width 76 height 25
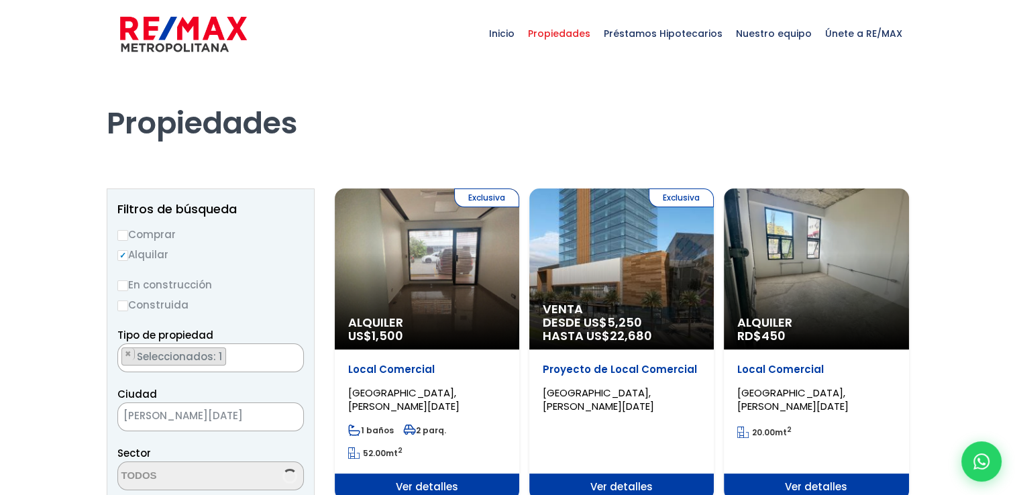
select select "150"
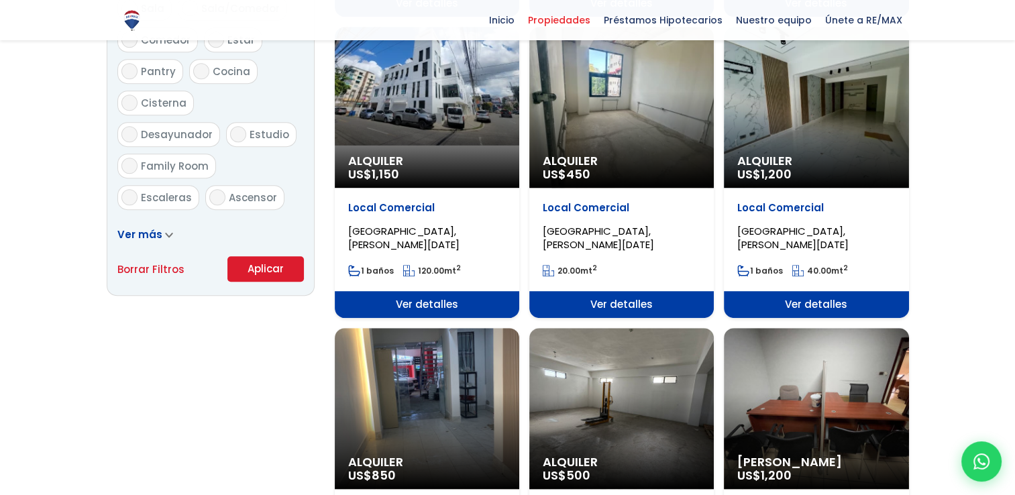
scroll to position [1006, 0]
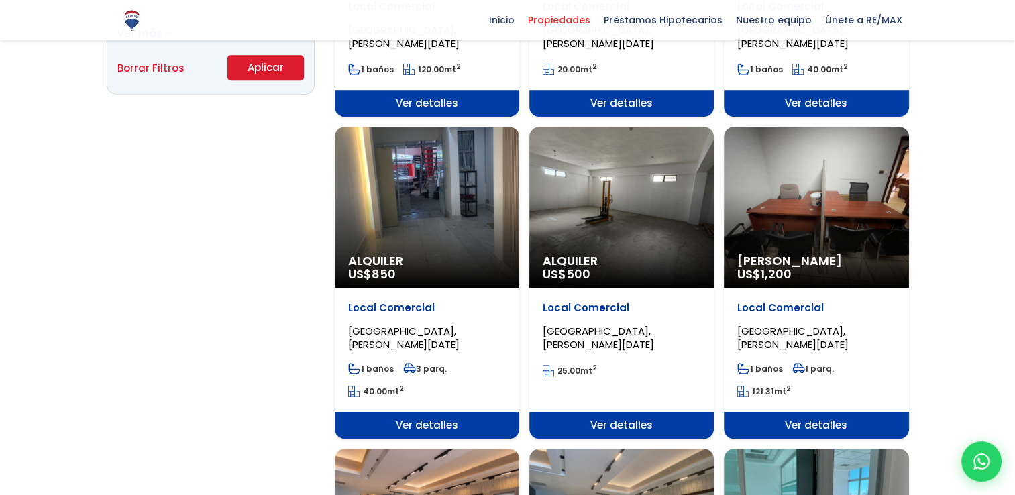
click at [663, 263] on span "Alquiler" at bounding box center [622, 260] width 158 height 13
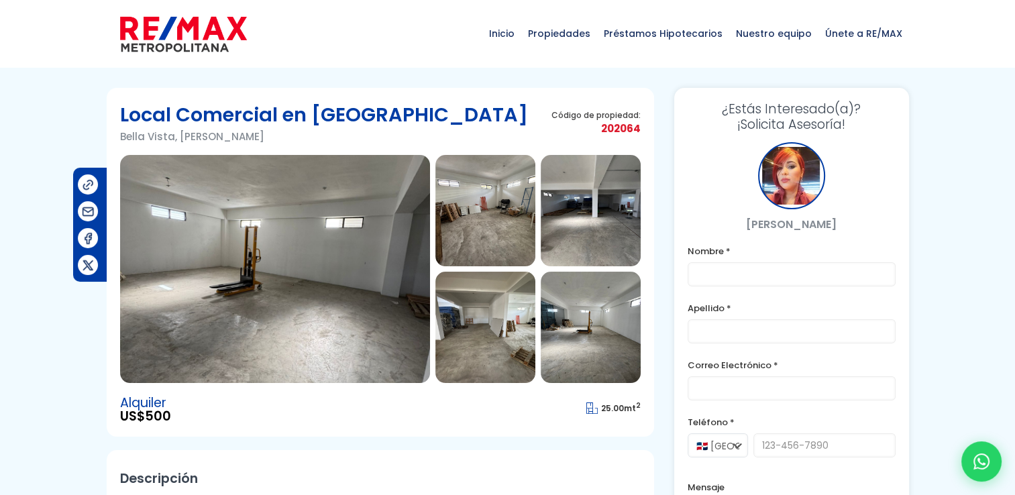
click at [589, 223] on img at bounding box center [591, 210] width 100 height 111
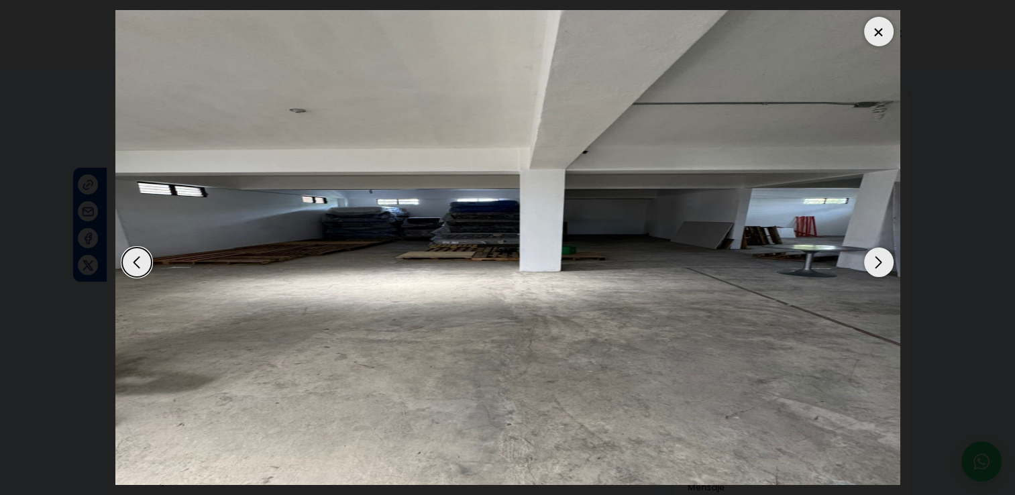
click at [877, 265] on div "Next slide" at bounding box center [879, 262] width 30 height 30
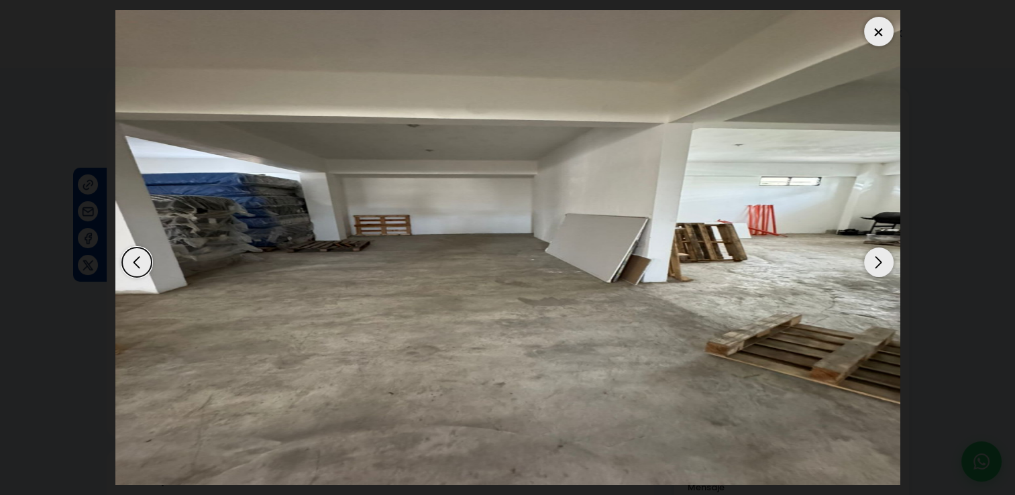
click at [877, 265] on div "Next slide" at bounding box center [879, 262] width 30 height 30
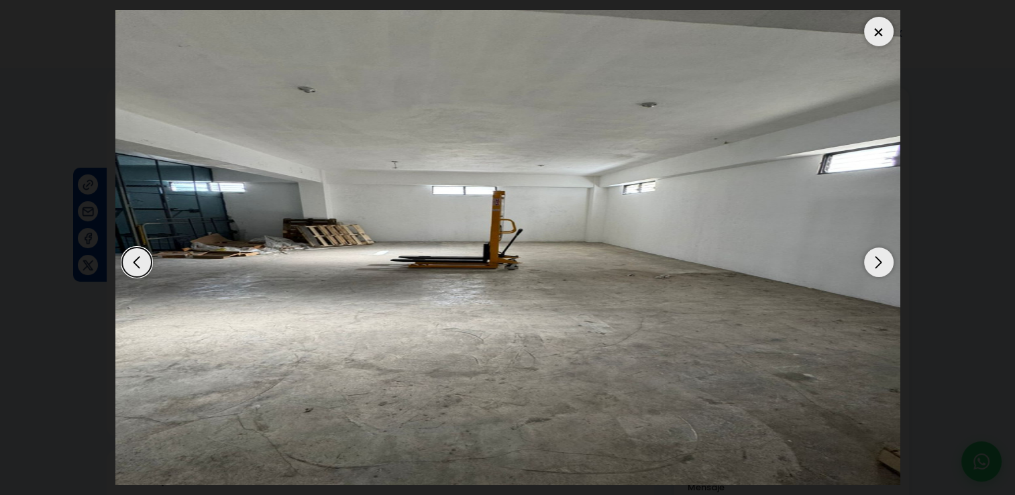
click at [877, 265] on div "Next slide" at bounding box center [879, 262] width 30 height 30
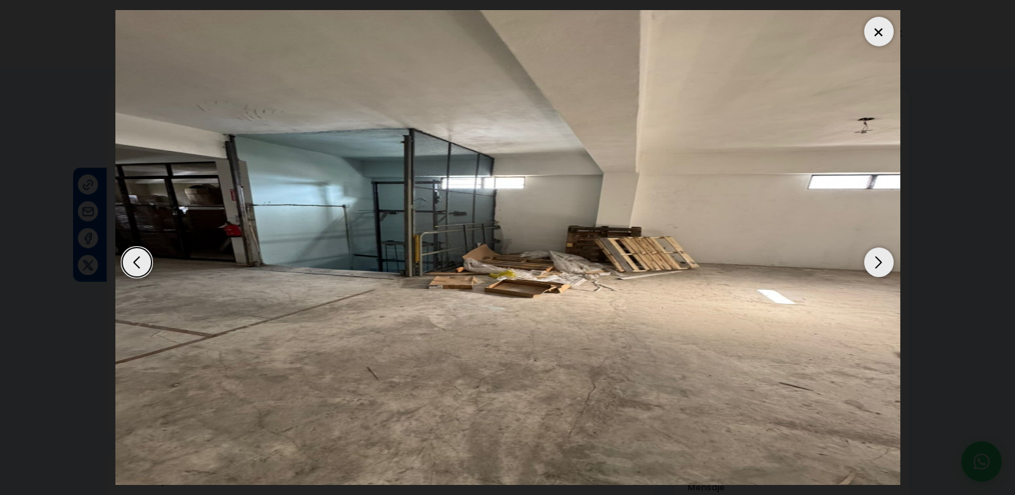
click at [877, 22] on div at bounding box center [879, 32] width 30 height 30
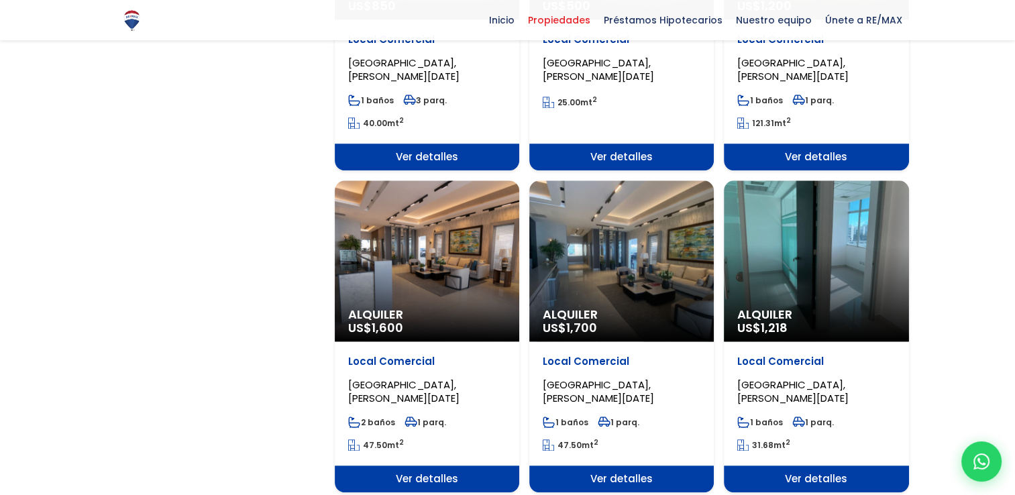
scroll to position [1341, 0]
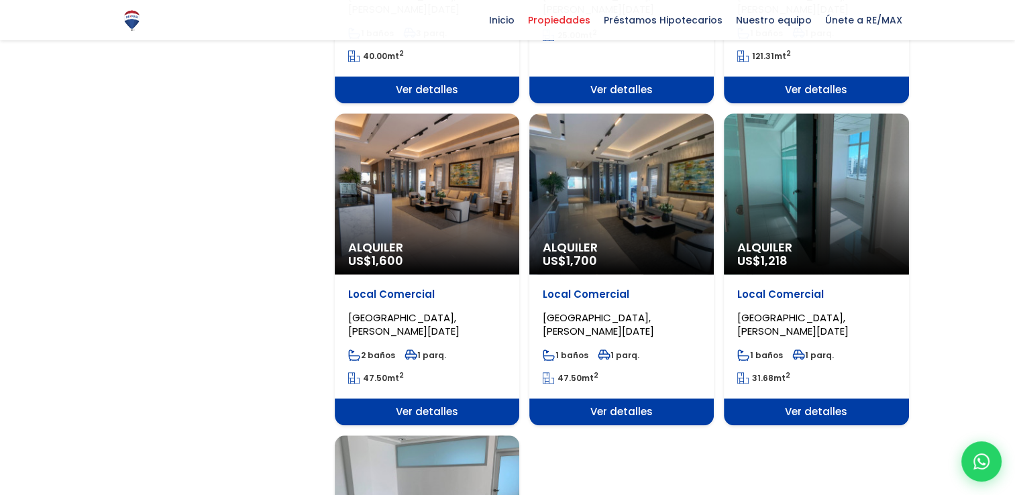
select select "150"
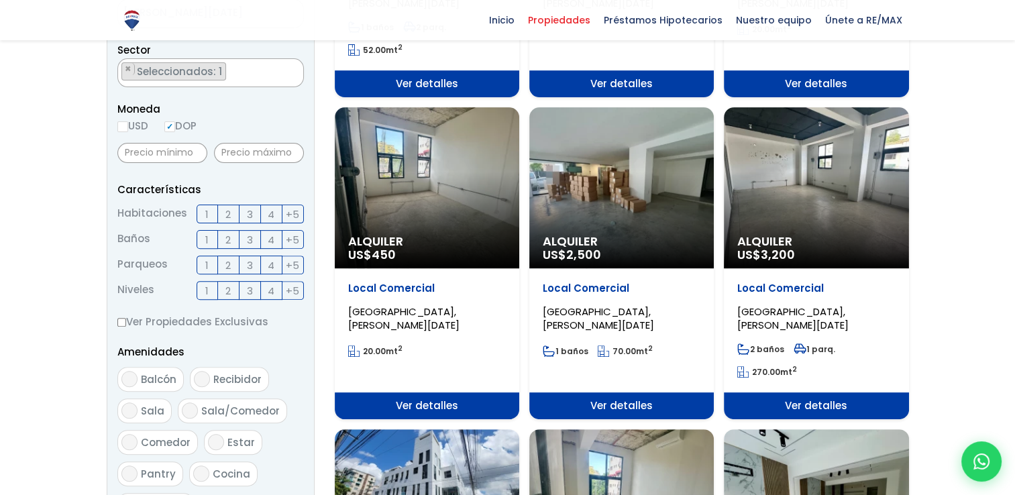
scroll to position [134, 0]
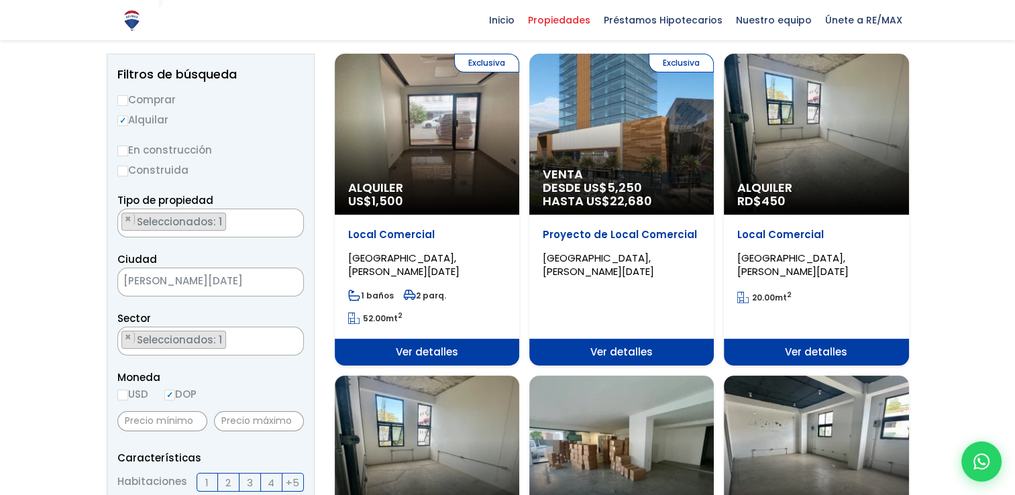
click at [401, 117] on div "Exclusiva Alquiler US$ 1,500" at bounding box center [427, 134] width 184 height 161
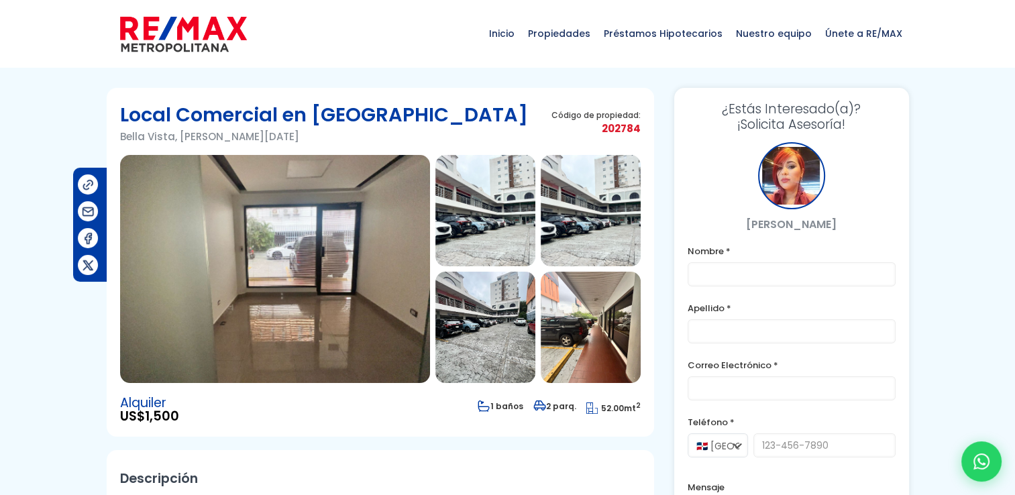
click at [450, 209] on img at bounding box center [485, 210] width 100 height 111
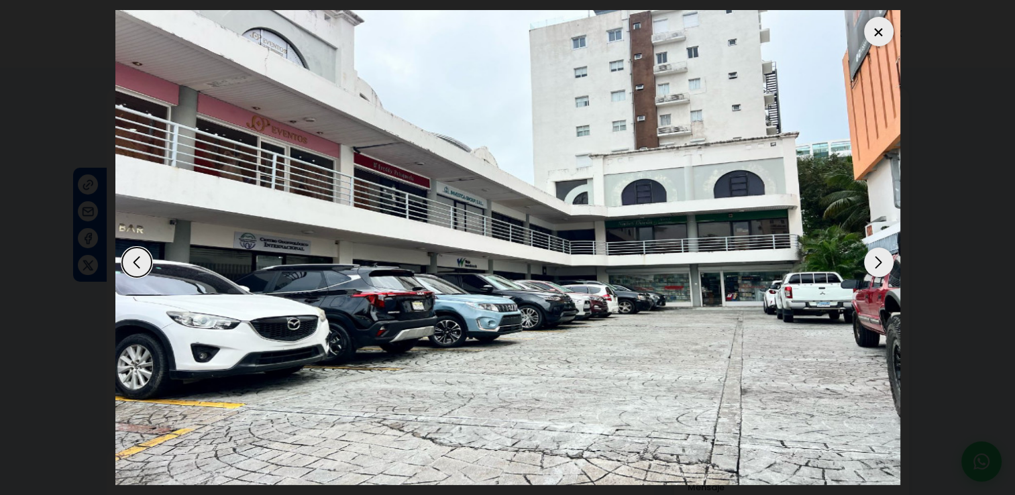
click at [881, 260] on div "Next slide" at bounding box center [879, 262] width 30 height 30
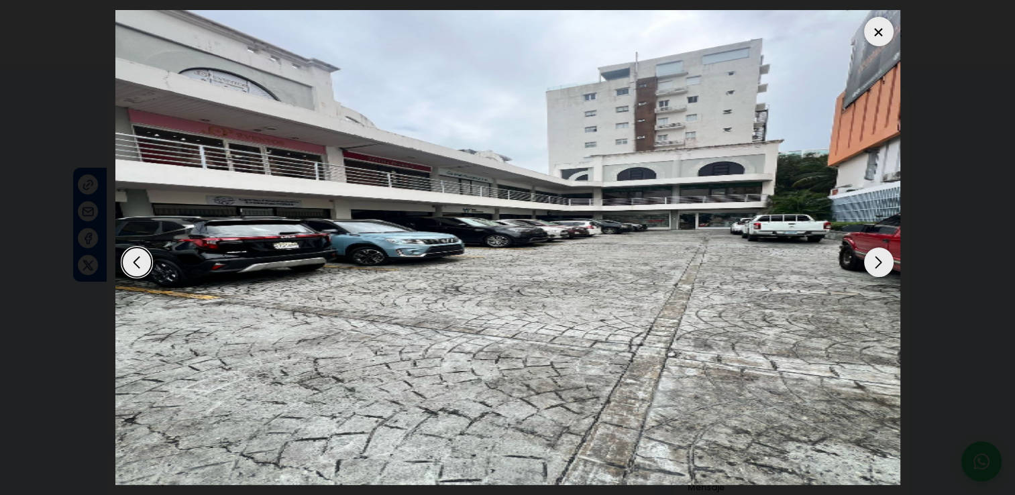
click at [881, 260] on div "Next slide" at bounding box center [879, 262] width 30 height 30
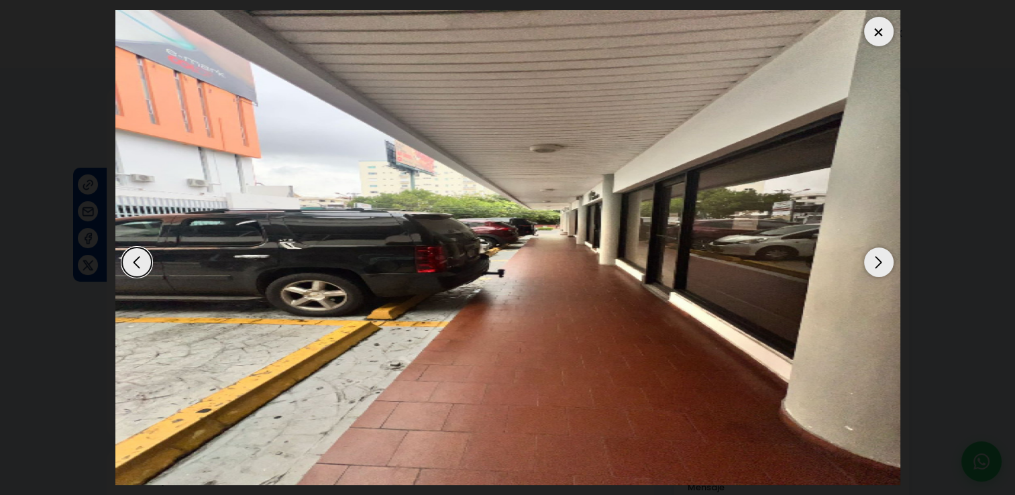
click at [881, 260] on div "Next slide" at bounding box center [879, 262] width 30 height 30
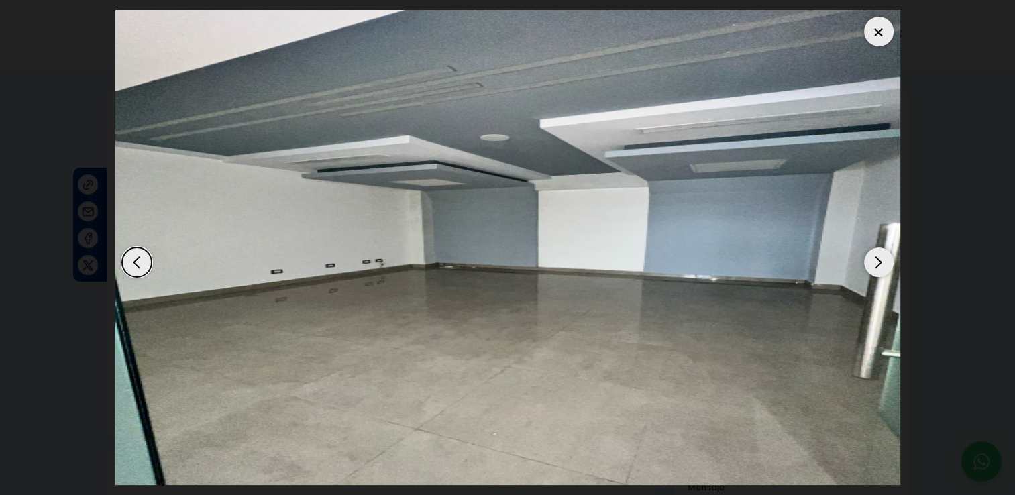
click at [881, 260] on div "Next slide" at bounding box center [879, 262] width 30 height 30
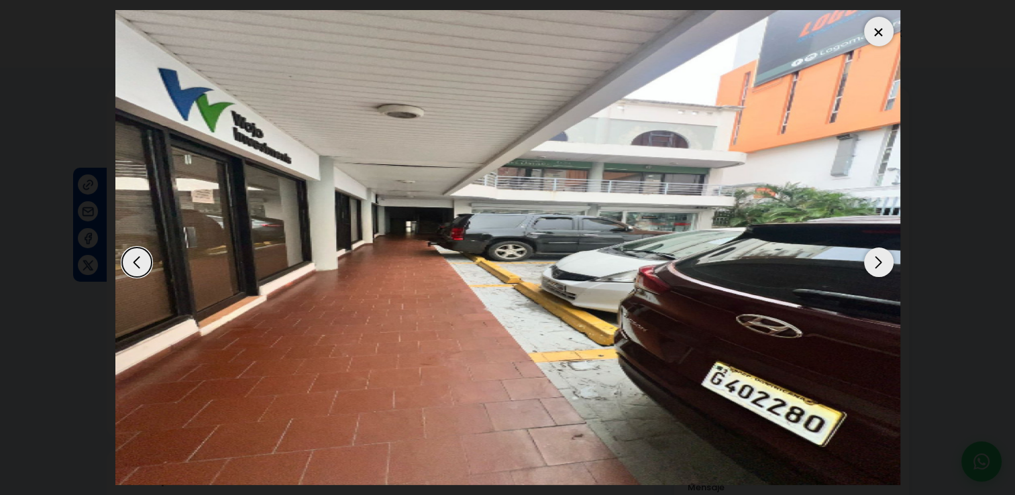
click at [881, 260] on div "Next slide" at bounding box center [879, 262] width 30 height 30
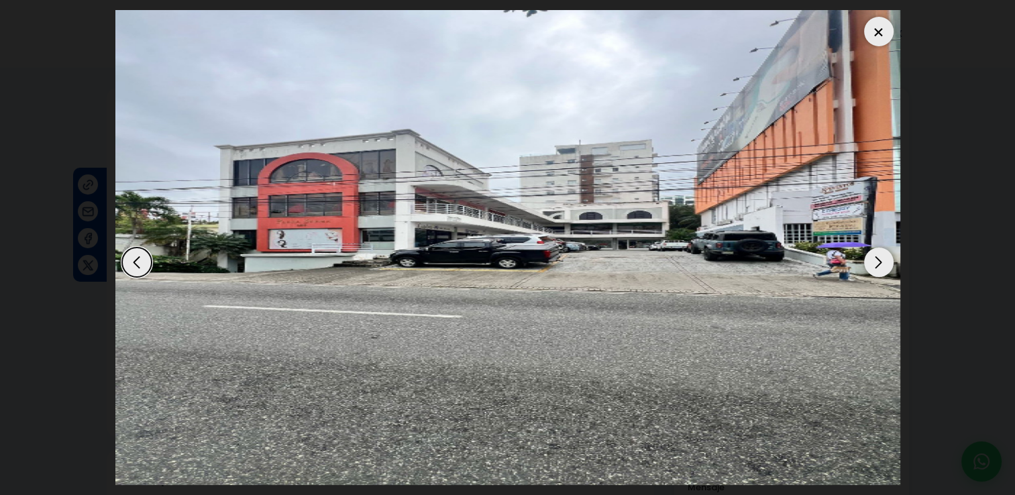
click at [881, 260] on div "Next slide" at bounding box center [879, 262] width 30 height 30
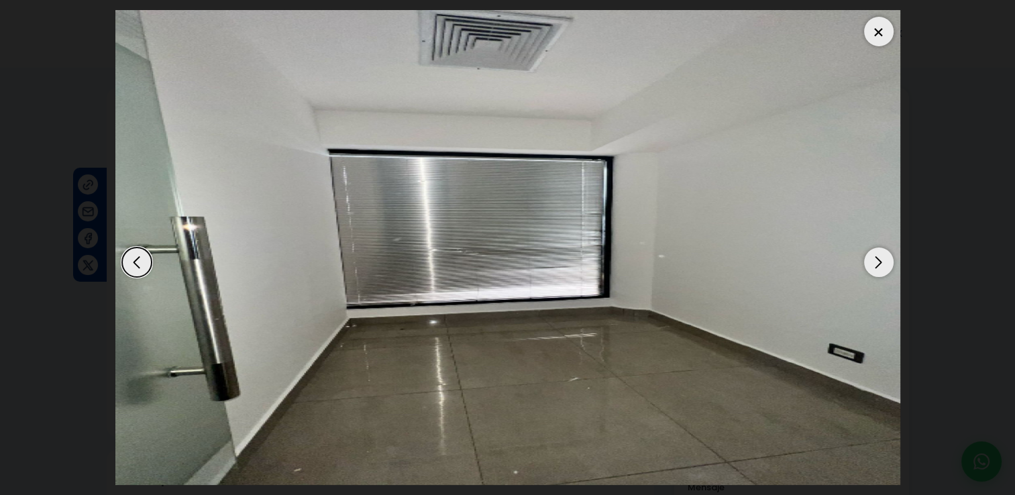
click at [881, 260] on div "Next slide" at bounding box center [879, 262] width 30 height 30
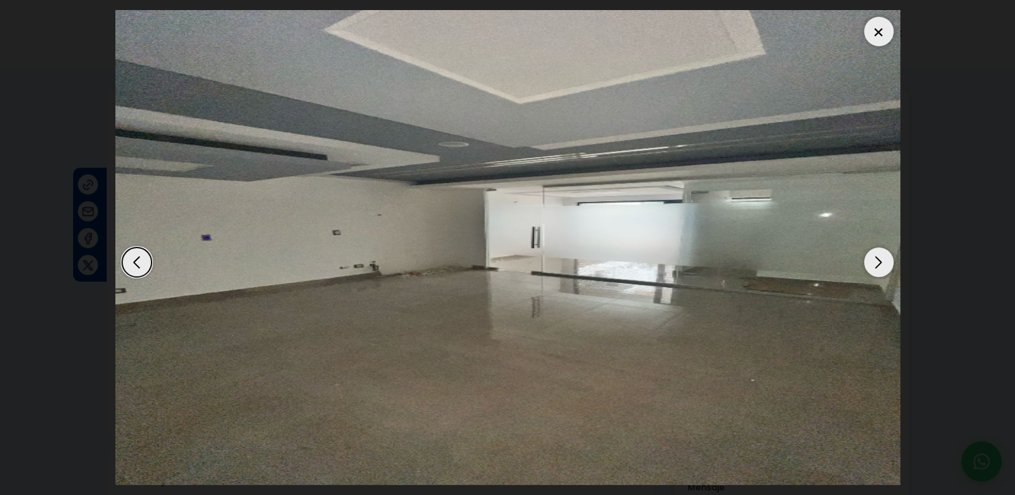
click at [881, 260] on div "Next slide" at bounding box center [879, 262] width 30 height 30
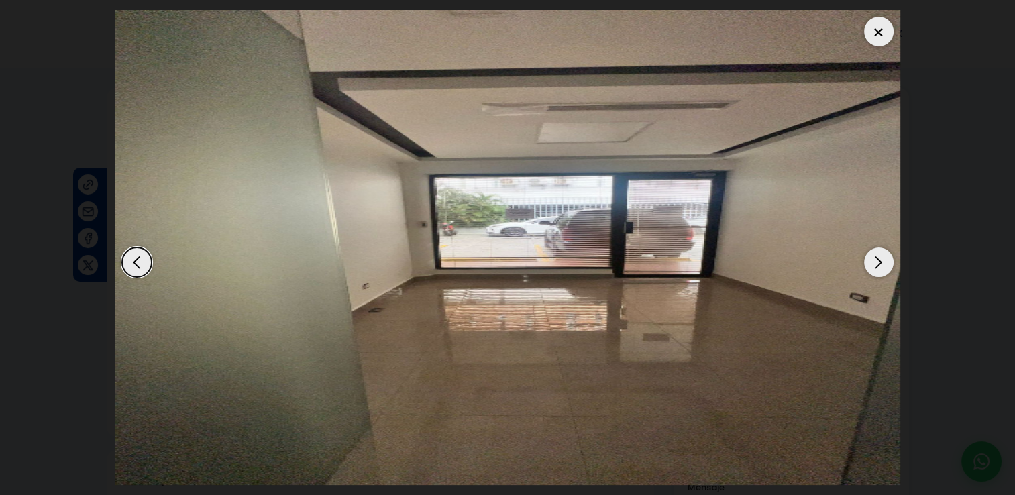
click at [881, 260] on div "Next slide" at bounding box center [879, 262] width 30 height 30
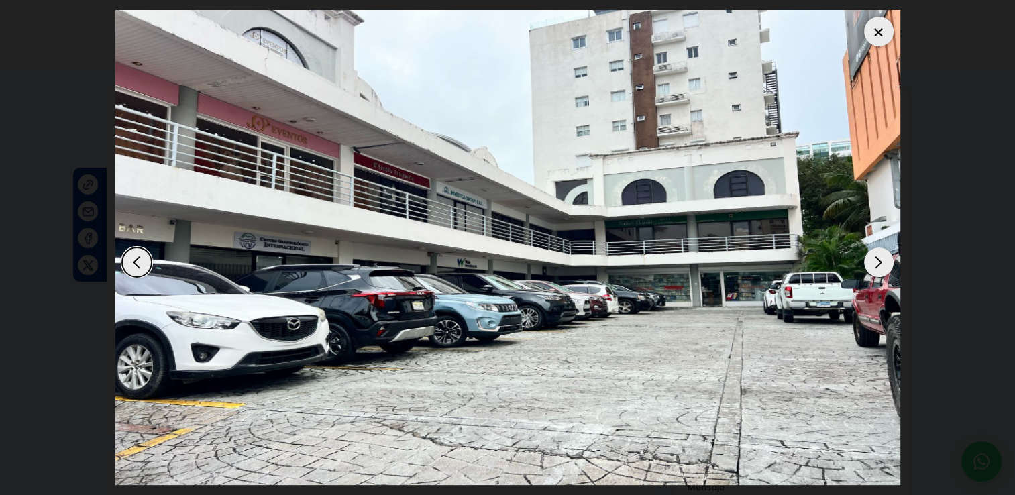
click at [881, 260] on div "Next slide" at bounding box center [879, 262] width 30 height 30
click at [880, 36] on div at bounding box center [879, 32] width 30 height 30
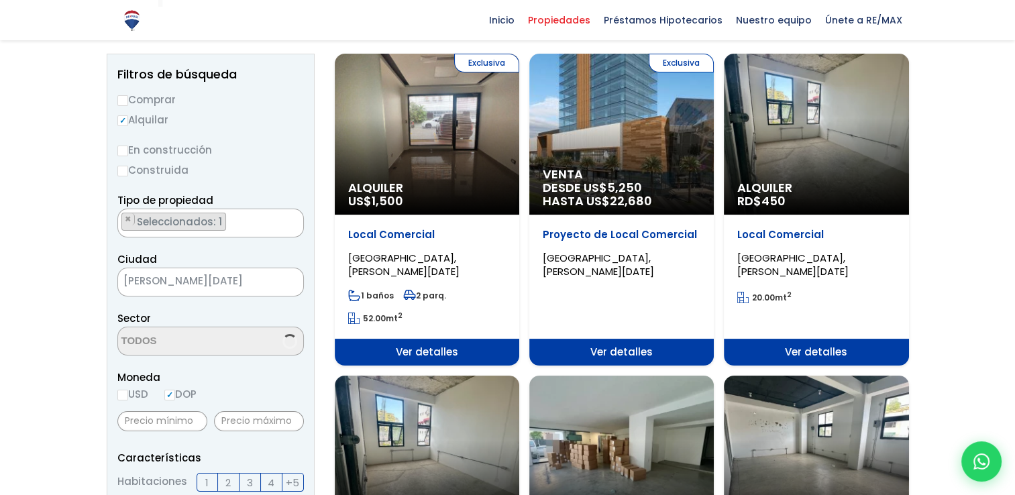
select select "150"
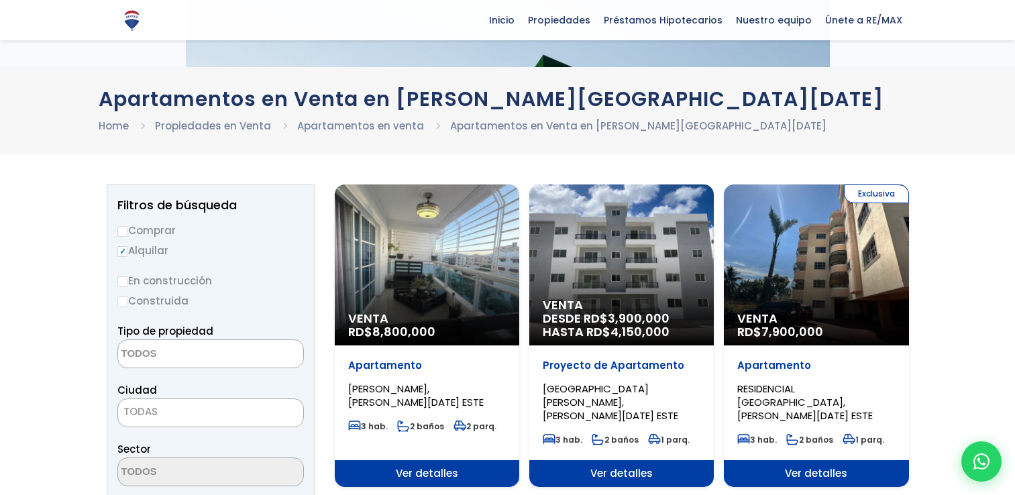
select select "comercial+site"
select select "1"
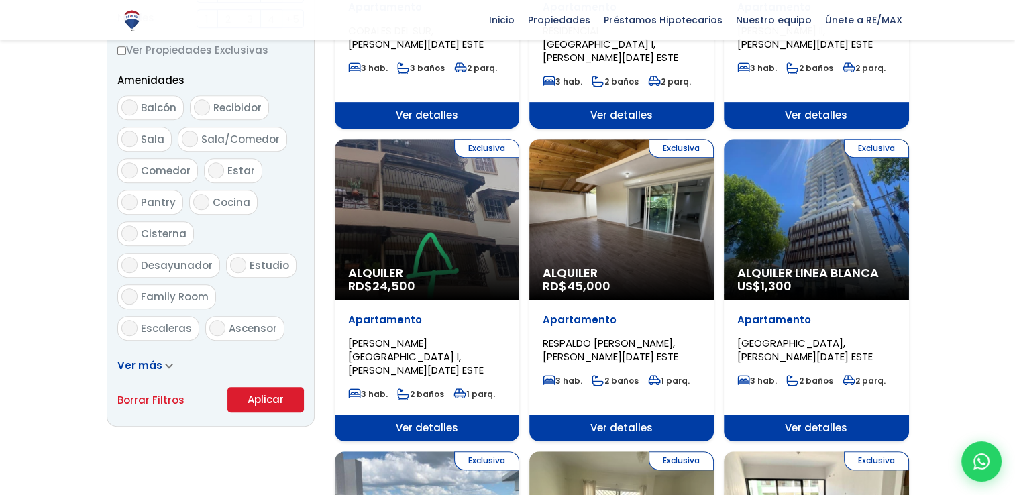
scroll to position [671, 0]
